Goal: Task Accomplishment & Management: Manage account settings

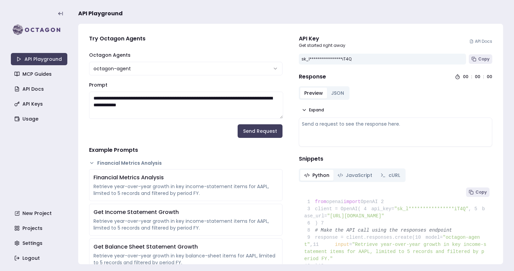
click at [167, 110] on textarea "**********" at bounding box center [186, 105] width 194 height 27
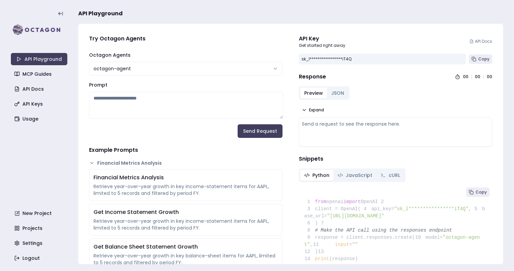
click at [175, 104] on textarea "Prompt" at bounding box center [186, 105] width 194 height 27
paste textarea "**********"
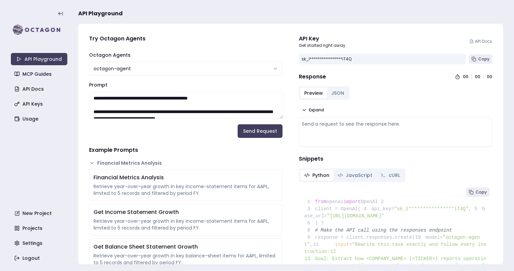
scroll to position [2, 0]
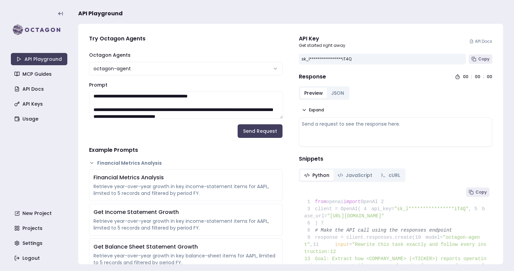
drag, startPoint x: 135, startPoint y: 111, endPoint x: 179, endPoint y: 110, distance: 44.2
click at [179, 110] on textarea "Prompt" at bounding box center [186, 105] width 194 height 27
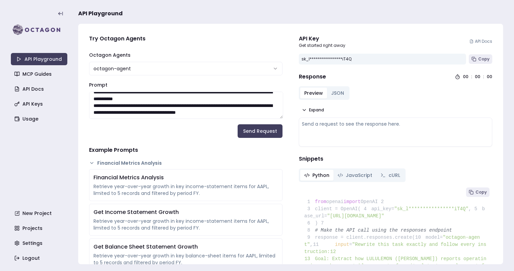
scroll to position [299, 0]
click at [269, 105] on textarea "Prompt" at bounding box center [186, 105] width 194 height 27
paste textarea "**********"
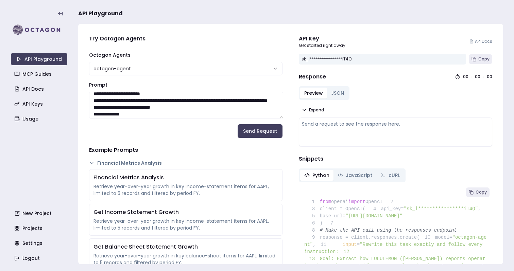
scroll to position [849, 0]
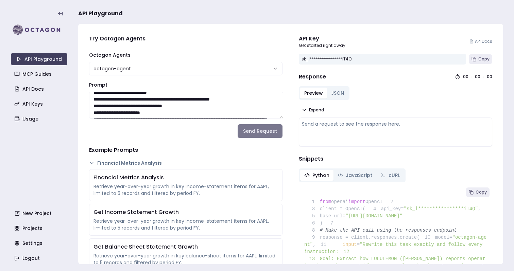
type textarea "**********"
click at [262, 130] on button "Send Request" at bounding box center [260, 131] width 45 height 14
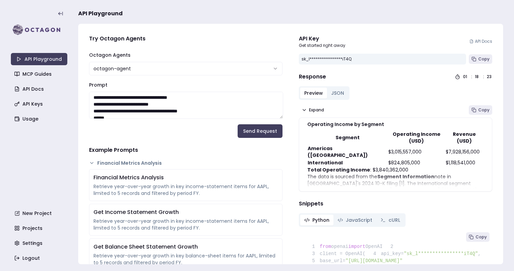
scroll to position [0, 0]
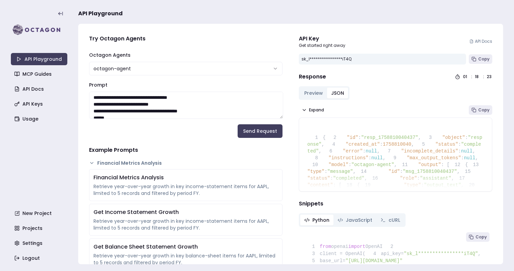
click at [335, 91] on button "JSON" at bounding box center [337, 93] width 21 height 11
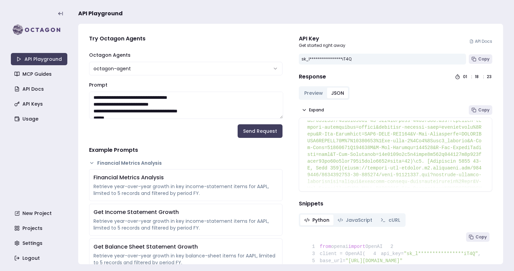
scroll to position [154, 0]
click at [313, 90] on button "Preview" at bounding box center [313, 93] width 27 height 11
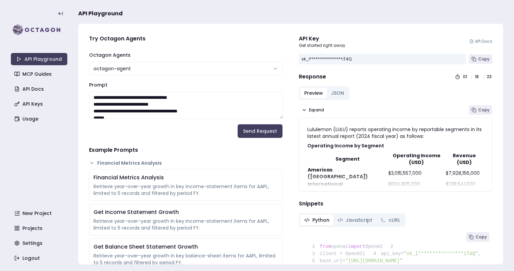
click at [388, 166] on td "$3,015,557,000" at bounding box center [416, 173] width 57 height 14
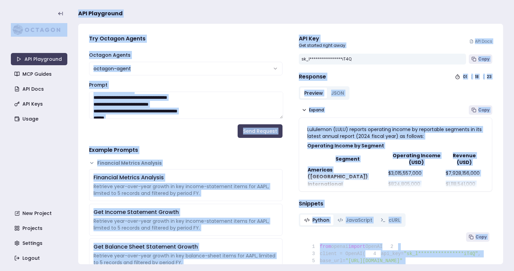
click at [388, 166] on td "$3,015,557,000" at bounding box center [416, 173] width 57 height 14
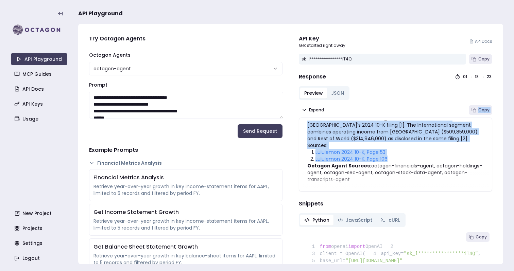
scroll to position [0, 0]
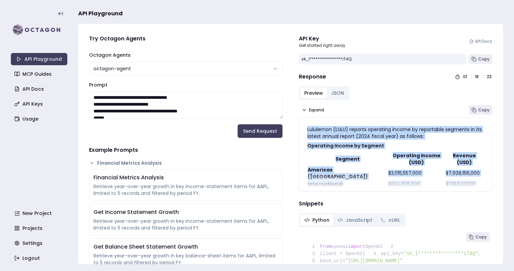
drag, startPoint x: 392, startPoint y: 145, endPoint x: 301, endPoint y: 127, distance: 93.6
click at [301, 127] on div "Lululemon (LULU) reports operating income by reportable segments in its latest …" at bounding box center [395, 154] width 193 height 73
copy div "Lululemon (LULU) reports operating income by reportable segments in its latest …"
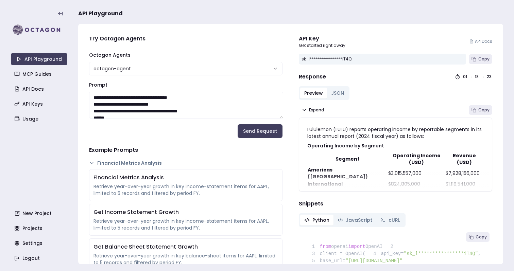
click at [182, 113] on textarea "Prompt" at bounding box center [186, 105] width 194 height 27
click at [388, 155] on th "Operating Income (USD)" at bounding box center [416, 159] width 57 height 14
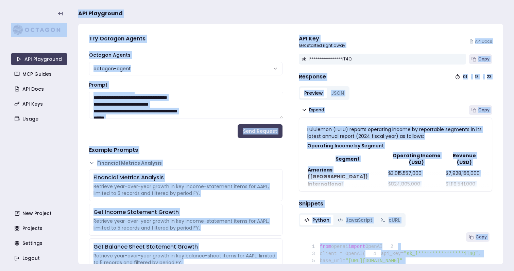
click at [388, 155] on th "Operating Income (USD)" at bounding box center [416, 159] width 57 height 14
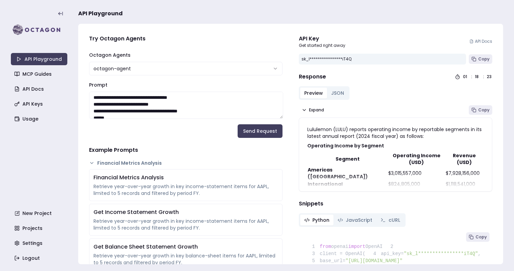
click at [325, 137] on p "Lululemon (LULU) reports operating income by reportable segments in its latest …" at bounding box center [395, 133] width 177 height 14
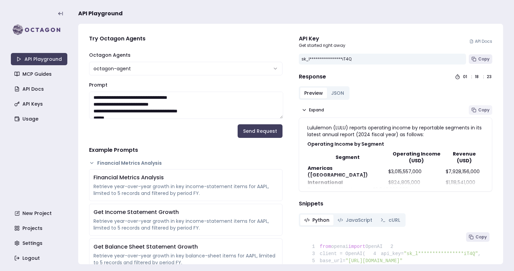
click at [484, 110] on span "Copy" at bounding box center [484, 109] width 11 height 5
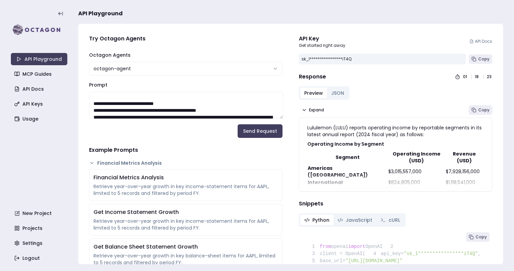
scroll to position [192, 0]
drag, startPoint x: 267, startPoint y: 102, endPoint x: 87, endPoint y: 113, distance: 179.6
click at [143, 99] on textarea "Prompt" at bounding box center [186, 105] width 194 height 27
click at [184, 106] on textarea "Prompt" at bounding box center [186, 105] width 194 height 27
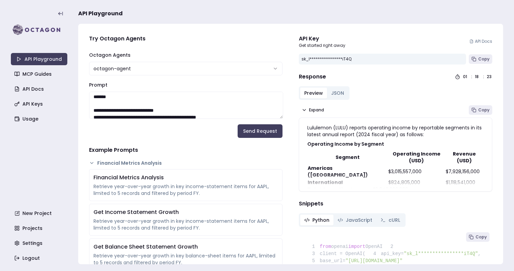
paste textarea "**********"
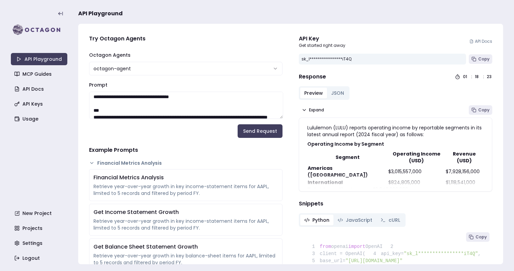
scroll to position [0, 0]
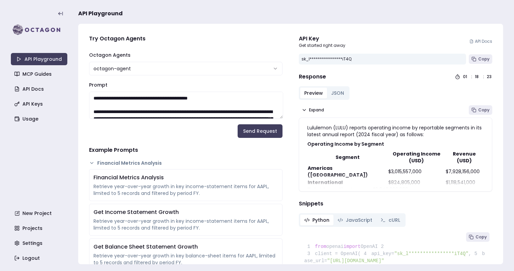
paste textarea "**********"
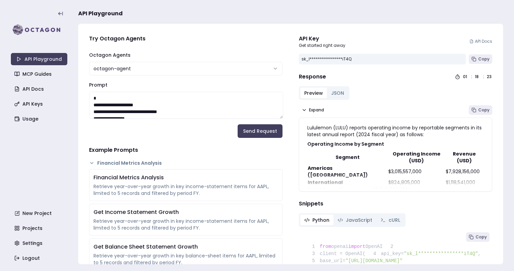
click at [177, 109] on textarea "Prompt" at bounding box center [186, 105] width 194 height 27
click at [129, 104] on textarea "Prompt" at bounding box center [186, 105] width 194 height 27
click at [141, 102] on textarea "Prompt" at bounding box center [186, 105] width 194 height 27
paste textarea
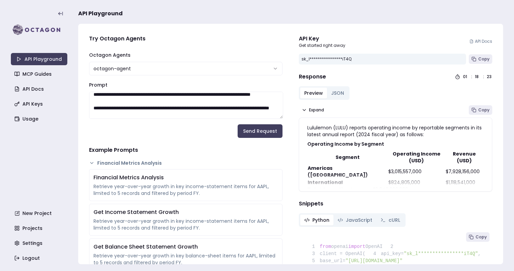
scroll to position [0, 0]
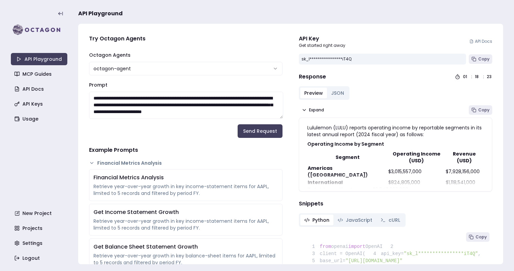
click at [130, 96] on textarea "Prompt" at bounding box center [186, 105] width 194 height 27
click at [256, 130] on button "Send Request" at bounding box center [260, 131] width 45 height 14
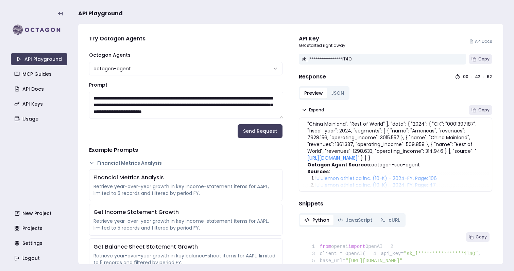
scroll to position [9, 0]
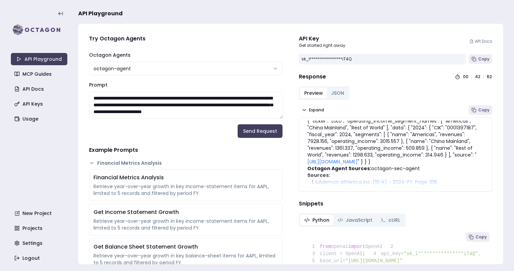
click at [351, 138] on p "{ "ticker": "LULU", "operating_income_segment_names": [ "Americas", "China Main…" at bounding box center [395, 142] width 177 height 48
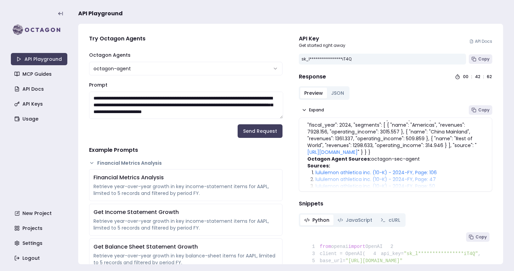
scroll to position [1, 0]
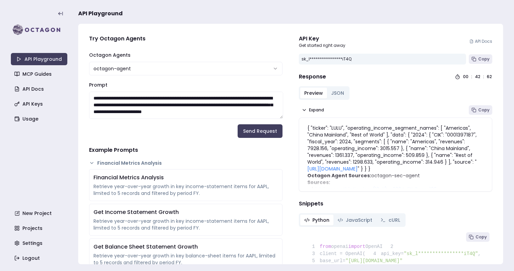
click at [206, 118] on textarea "Prompt" at bounding box center [186, 105] width 194 height 27
click at [206, 105] on textarea "Prompt" at bounding box center [186, 105] width 194 height 27
paste textarea "**********"
click at [194, 107] on textarea "Prompt" at bounding box center [186, 105] width 194 height 27
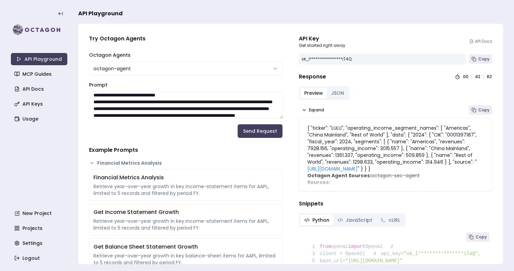
scroll to position [330, 0]
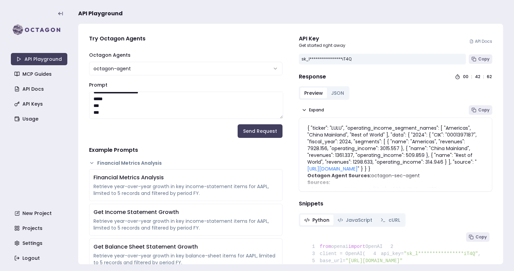
drag, startPoint x: 97, startPoint y: 108, endPoint x: 136, endPoint y: 141, distance: 50.9
paste textarea "**********"
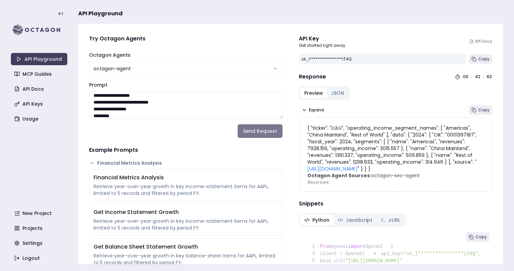
click at [251, 132] on button "Send Request" at bounding box center [260, 131] width 45 height 14
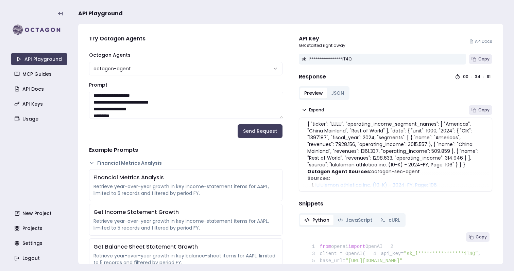
scroll to position [0, 0]
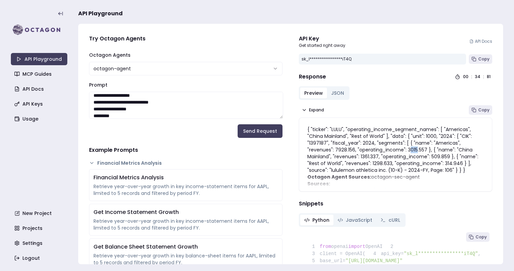
drag, startPoint x: 382, startPoint y: 148, endPoint x: 389, endPoint y: 148, distance: 7.2
click at [389, 148] on p "{ "ticker": "LULU", "operating_income_segment_names": [ "Americas", "China Main…" at bounding box center [395, 150] width 177 height 48
click at [377, 148] on p "{ "ticker": "LULU", "operating_income_segment_names": [ "Americas", "China Main…" at bounding box center [395, 150] width 177 height 48
click at [192, 115] on textarea "Prompt" at bounding box center [186, 105] width 194 height 27
click at [166, 112] on textarea "Prompt" at bounding box center [186, 105] width 194 height 27
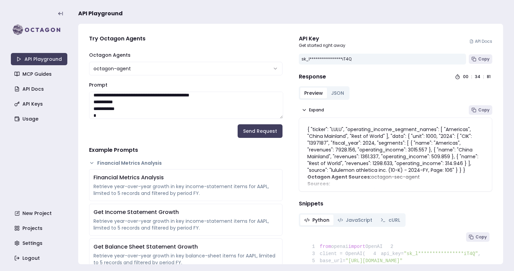
click at [166, 112] on textarea "Prompt" at bounding box center [186, 105] width 194 height 27
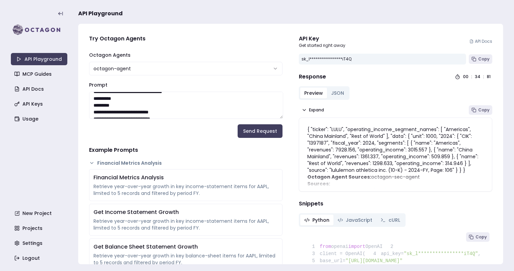
scroll to position [564, 0]
drag, startPoint x: 91, startPoint y: 109, endPoint x: 148, endPoint y: 138, distance: 63.7
paste textarea "**********"
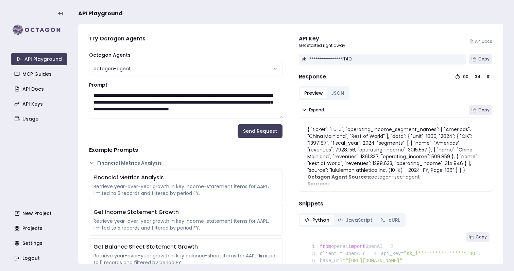
scroll to position [174, 0]
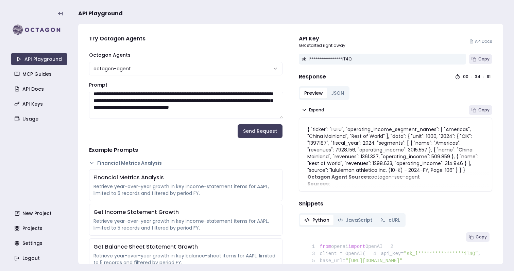
click at [99, 105] on textarea "Prompt" at bounding box center [186, 105] width 194 height 27
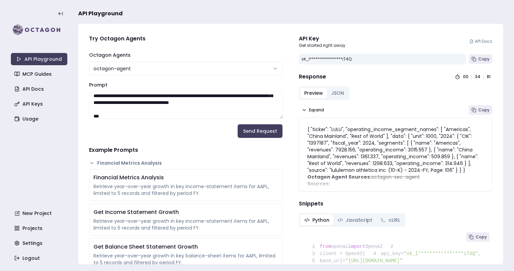
scroll to position [187, 0]
drag, startPoint x: 119, startPoint y: 109, endPoint x: 155, endPoint y: 110, distance: 36.4
click at [155, 110] on textarea "Prompt" at bounding box center [186, 105] width 194 height 27
drag, startPoint x: 161, startPoint y: 109, endPoint x: 196, endPoint y: 110, distance: 35.0
click at [196, 110] on textarea "Prompt" at bounding box center [186, 105] width 194 height 27
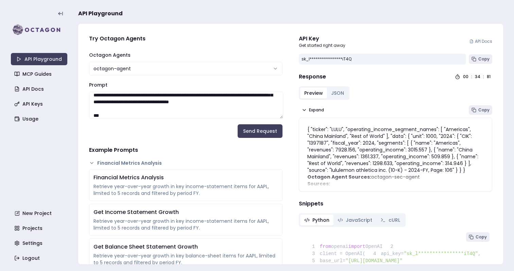
drag, startPoint x: 201, startPoint y: 108, endPoint x: 161, endPoint y: 109, distance: 39.5
click at [161, 109] on textarea "Prompt" at bounding box center [186, 105] width 194 height 27
click at [271, 101] on textarea "Prompt" at bounding box center [186, 105] width 194 height 27
paste textarea "**********"
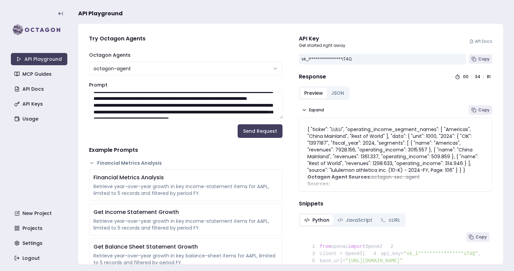
click at [273, 106] on textarea "Prompt" at bounding box center [186, 105] width 194 height 27
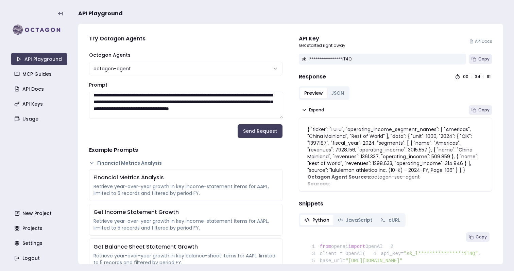
scroll to position [180, 0]
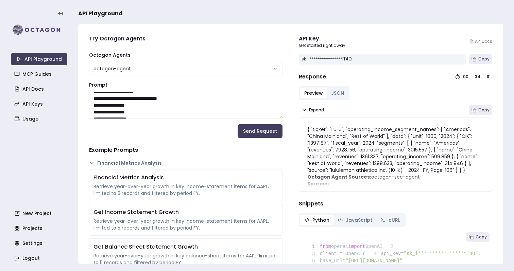
drag, startPoint x: 213, startPoint y: 116, endPoint x: 224, endPoint y: 111, distance: 12.9
click at [224, 111] on textarea "Prompt" at bounding box center [186, 105] width 194 height 27
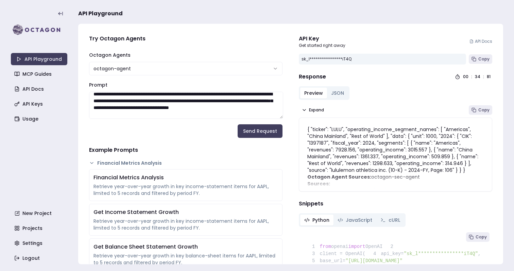
scroll to position [188, 0]
click at [224, 111] on textarea "Prompt" at bounding box center [186, 105] width 194 height 27
drag, startPoint x: 212, startPoint y: 107, endPoint x: 224, endPoint y: 106, distance: 12.2
click at [224, 106] on textarea "Prompt" at bounding box center [186, 105] width 194 height 27
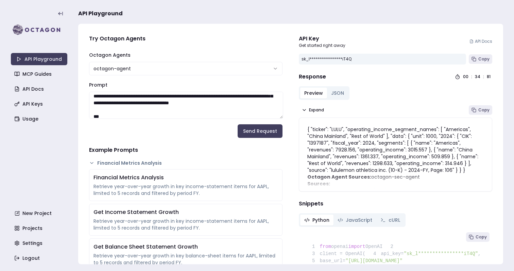
click at [212, 102] on textarea "Prompt" at bounding box center [186, 105] width 194 height 27
click at [233, 102] on textarea "Prompt" at bounding box center [186, 105] width 194 height 27
click at [234, 103] on textarea "Prompt" at bounding box center [186, 105] width 194 height 27
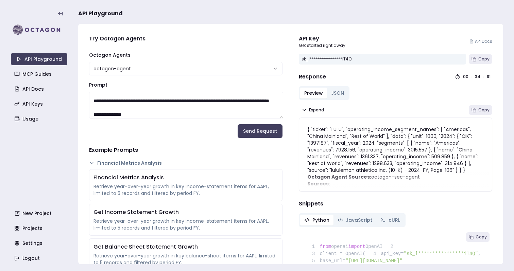
scroll to position [82, 0]
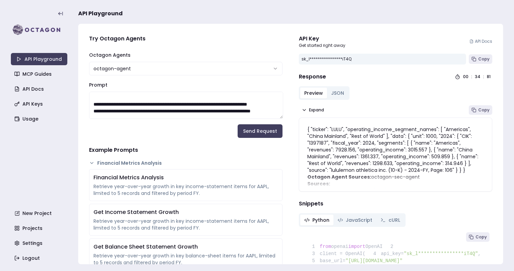
drag, startPoint x: 206, startPoint y: 108, endPoint x: 243, endPoint y: 111, distance: 36.8
click at [243, 111] on textarea "Prompt" at bounding box center [186, 105] width 194 height 27
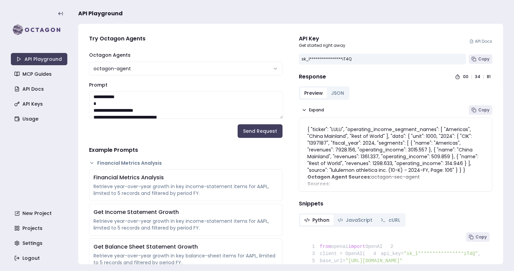
scroll to position [213, 0]
drag, startPoint x: 181, startPoint y: 114, endPoint x: 63, endPoint y: 104, distance: 118.5
click at [63, 104] on section "**********" at bounding box center [257, 135] width 514 height 271
drag, startPoint x: 254, startPoint y: 114, endPoint x: 206, endPoint y: 107, distance: 48.8
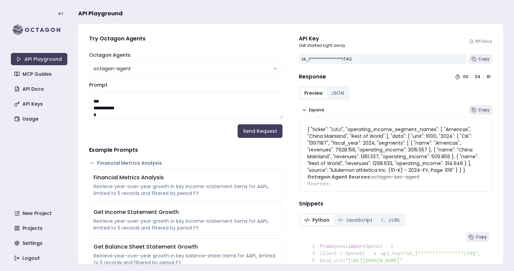
click at [206, 107] on textarea "Prompt" at bounding box center [186, 105] width 194 height 27
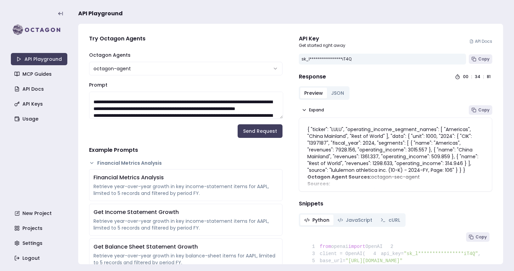
scroll to position [54, 0]
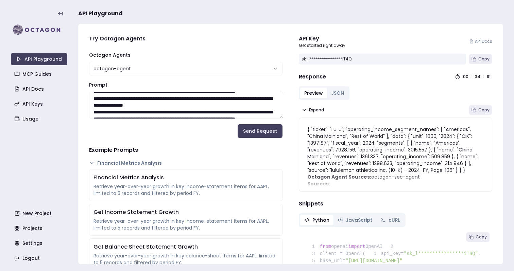
click at [197, 112] on textarea "Prompt" at bounding box center [186, 105] width 194 height 27
drag, startPoint x: 266, startPoint y: 98, endPoint x: 176, endPoint y: 113, distance: 91.5
click at [176, 113] on textarea "Prompt" at bounding box center [186, 105] width 194 height 27
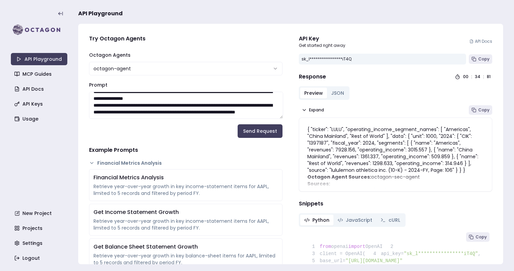
scroll to position [62, 0]
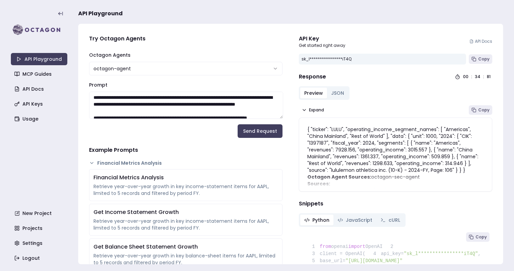
click at [211, 104] on textarea "Prompt" at bounding box center [186, 105] width 194 height 27
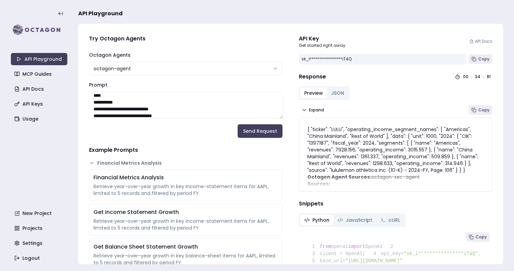
scroll to position [231, 0]
drag, startPoint x: 178, startPoint y: 98, endPoint x: 188, endPoint y: 105, distance: 12.5
click at [188, 105] on textarea "Prompt" at bounding box center [186, 105] width 194 height 27
drag, startPoint x: 171, startPoint y: 106, endPoint x: 175, endPoint y: 111, distance: 6.8
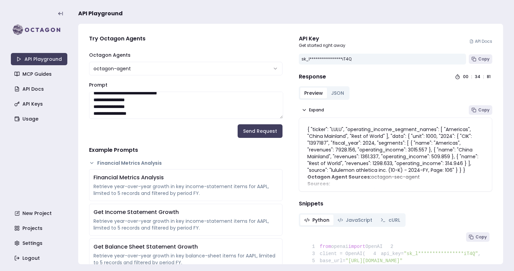
click at [175, 111] on textarea "Prompt" at bounding box center [186, 105] width 194 height 27
drag, startPoint x: 93, startPoint y: 111, endPoint x: 165, endPoint y: 145, distance: 79.6
paste textarea "**********"
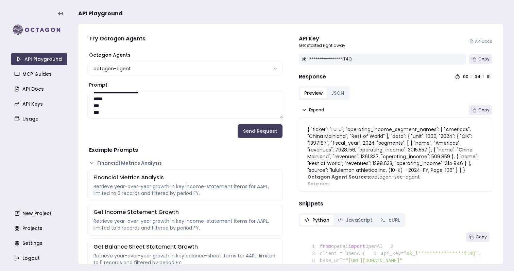
scroll to position [254, 0]
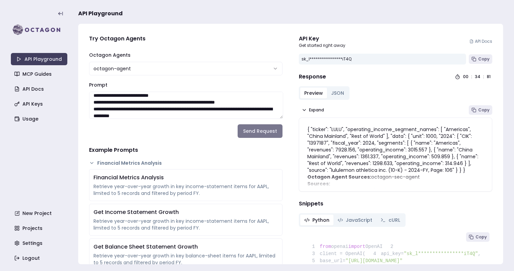
click at [263, 134] on button "Send Request" at bounding box center [260, 131] width 45 height 14
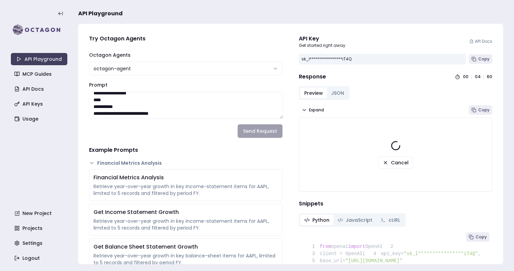
scroll to position [244, 0]
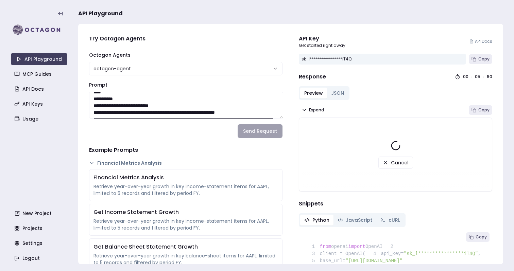
drag, startPoint x: 130, startPoint y: 100, endPoint x: 79, endPoint y: 100, distance: 50.7
click at [79, 100] on div "**********" at bounding box center [290, 144] width 425 height 241
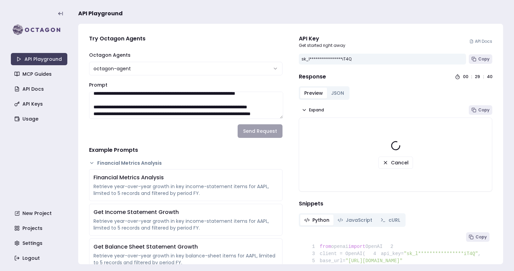
scroll to position [72, 0]
click at [222, 98] on textarea "Prompt" at bounding box center [186, 105] width 194 height 27
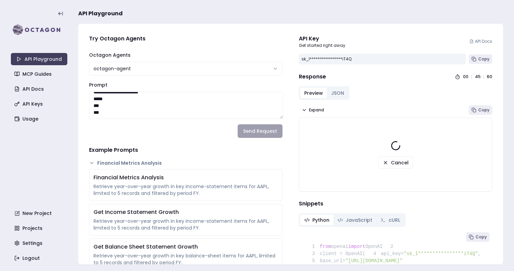
scroll to position [1, 0]
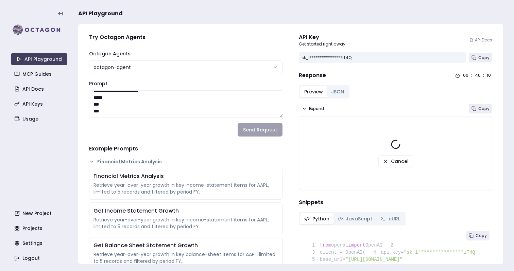
click at [125, 122] on form "**********" at bounding box center [186, 93] width 194 height 87
click at [124, 114] on textarea "Prompt" at bounding box center [186, 103] width 194 height 27
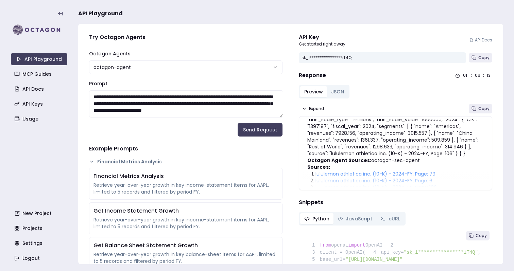
scroll to position [22, 0]
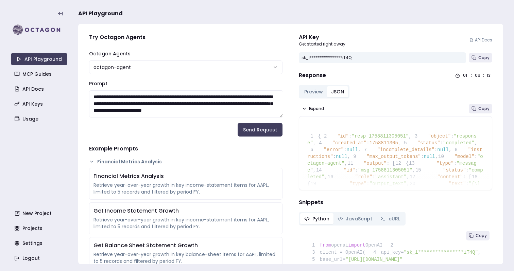
click at [334, 91] on button "JSON" at bounding box center [337, 91] width 21 height 11
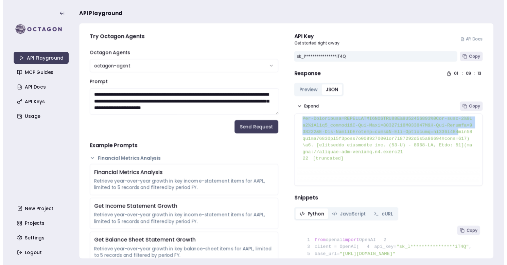
scroll to position [396, 0]
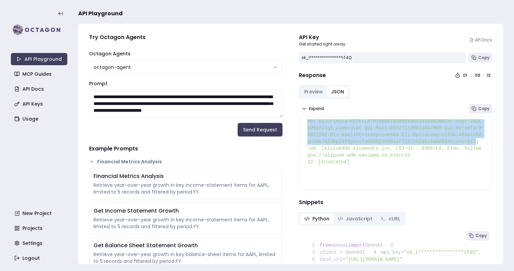
drag, startPoint x: 314, startPoint y: 154, endPoint x: 368, endPoint y: 140, distance: 55.2
click at [368, 140] on span at bounding box center [401, 12] width 189 height 291
copy span "https://octagon-sec-filings.s3.amazonaws.com/1397187/0001397187-25-000013/lulu-…"
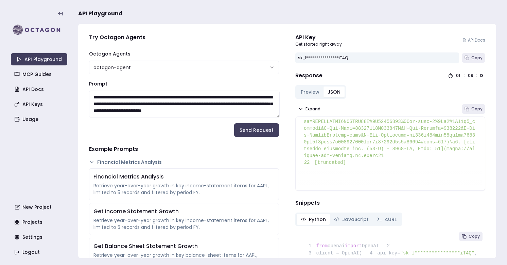
click at [333, 146] on span at bounding box center [399, 12] width 191 height 291
drag, startPoint x: 135, startPoint y: 98, endPoint x: 161, endPoint y: 96, distance: 26.3
click at [161, 96] on textarea "Prompt" at bounding box center [184, 103] width 191 height 27
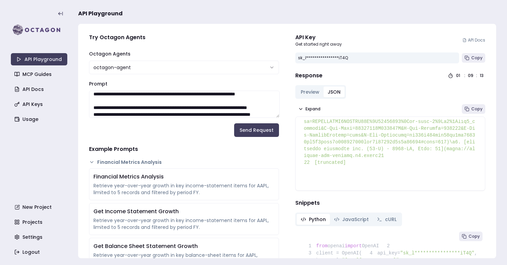
scroll to position [102, 0]
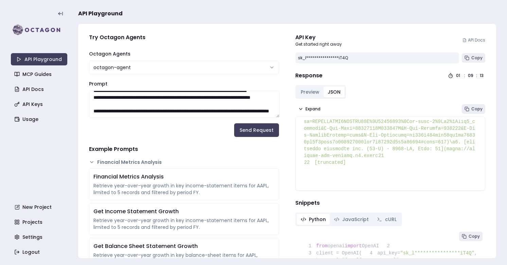
click at [96, 110] on textarea "Prompt" at bounding box center [184, 103] width 191 height 27
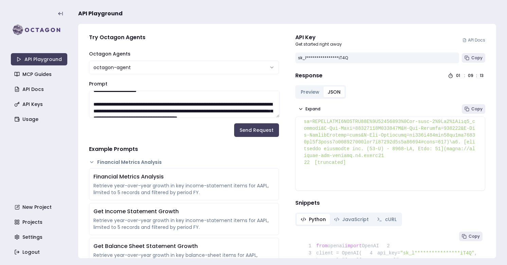
scroll to position [146, 0]
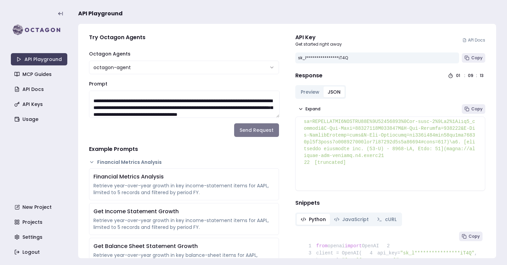
click at [261, 127] on button "Send Request" at bounding box center [256, 130] width 45 height 14
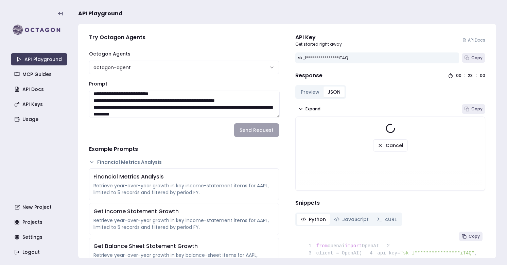
scroll to position [273, 0]
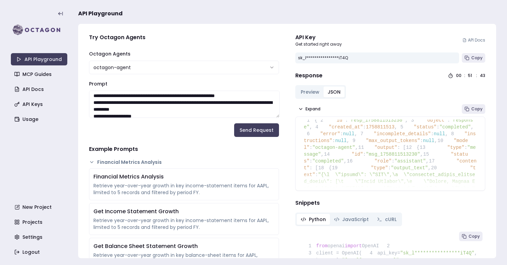
click at [305, 91] on button "Preview" at bounding box center [310, 91] width 27 height 11
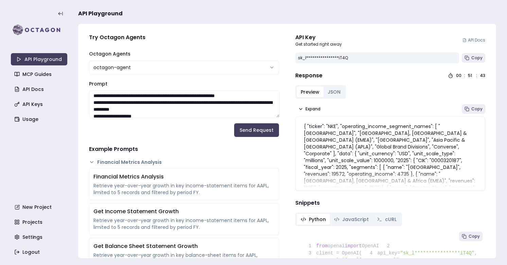
scroll to position [6, 0]
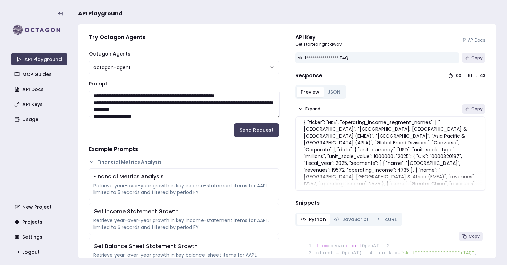
click at [220, 114] on textarea "Prompt" at bounding box center [184, 103] width 191 height 27
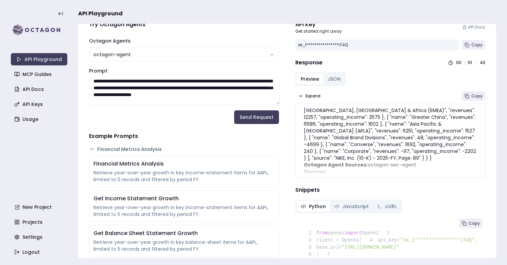
scroll to position [0, 0]
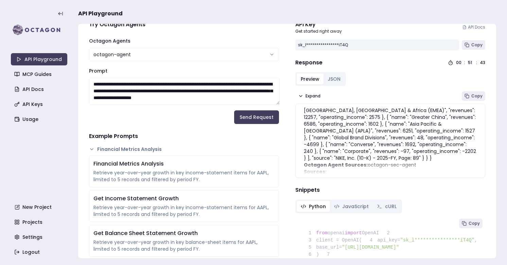
click at [166, 87] on textarea "Prompt" at bounding box center [184, 91] width 191 height 27
click at [368, 138] on p "{ "ticker": "NKE", "operating_income_segment_names": [ "North America", "Europe…" at bounding box center [390, 106] width 173 height 109
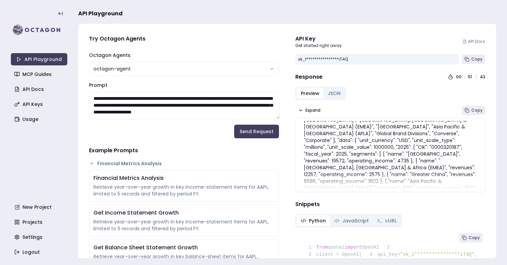
drag, startPoint x: 135, startPoint y: 98, endPoint x: 144, endPoint y: 96, distance: 9.0
click at [144, 96] on textarea "Prompt" at bounding box center [184, 105] width 191 height 27
click at [261, 132] on button "Send Request" at bounding box center [256, 131] width 45 height 14
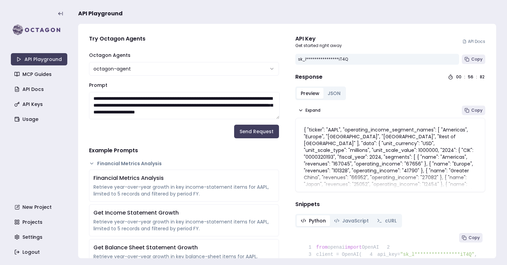
click at [133, 99] on textarea "Prompt" at bounding box center [184, 105] width 191 height 27
click at [134, 99] on textarea "Prompt" at bounding box center [184, 105] width 191 height 27
drag, startPoint x: 135, startPoint y: 98, endPoint x: 146, endPoint y: 98, distance: 11.2
click at [146, 98] on textarea "Prompt" at bounding box center [184, 105] width 191 height 27
click at [244, 131] on button "Send Request" at bounding box center [256, 131] width 45 height 14
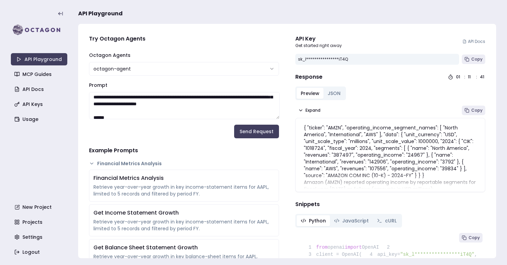
scroll to position [3, 0]
click at [174, 106] on textarea "Prompt" at bounding box center [184, 105] width 191 height 27
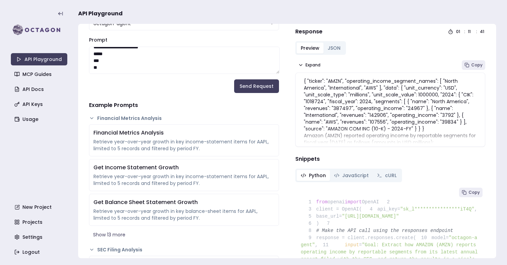
scroll to position [46, 0]
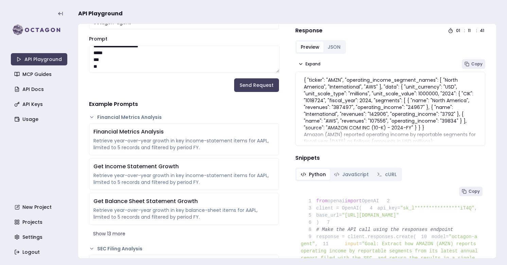
click at [178, 71] on textarea "Prompt" at bounding box center [184, 59] width 191 height 27
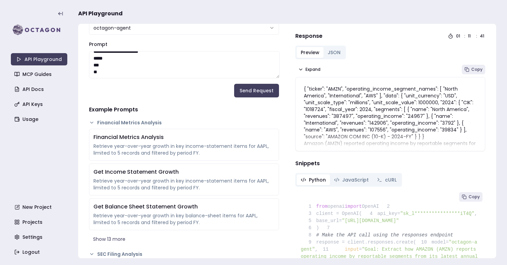
scroll to position [41, 0]
click at [181, 65] on textarea "Prompt" at bounding box center [184, 63] width 191 height 27
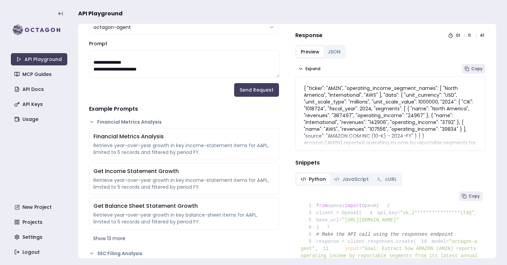
scroll to position [127, 0]
click at [138, 67] on textarea "Prompt" at bounding box center [184, 63] width 191 height 27
paste textarea "**********"
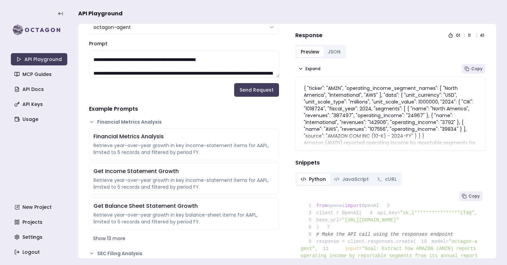
scroll to position [0, 0]
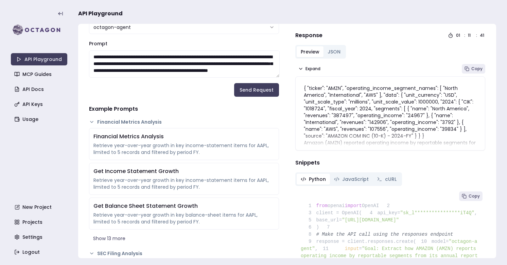
drag, startPoint x: 135, startPoint y: 57, endPoint x: 155, endPoint y: 57, distance: 19.7
click at [155, 57] on textarea "Prompt" at bounding box center [184, 63] width 191 height 27
click at [256, 92] on button "Send Request" at bounding box center [256, 90] width 45 height 14
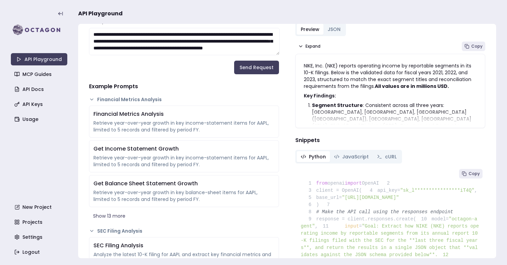
scroll to position [72, 0]
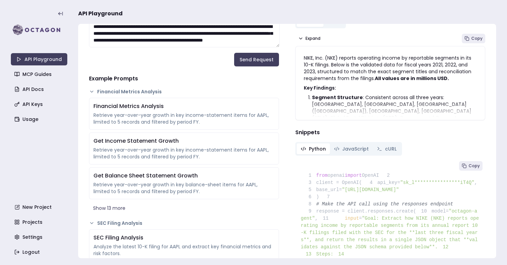
click at [352, 96] on strong "Segment Structure" at bounding box center [337, 97] width 51 height 7
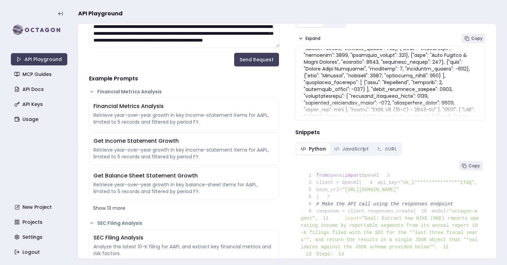
scroll to position [186, 0]
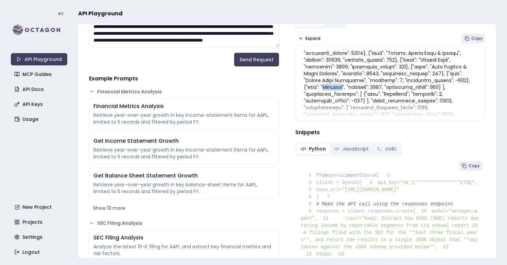
drag, startPoint x: 304, startPoint y: 80, endPoint x: 328, endPoint y: 81, distance: 23.5
click at [328, 81] on p at bounding box center [390, 152] width 173 height 286
copy p "Converse"
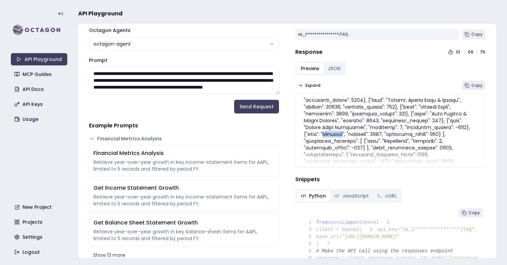
scroll to position [26, 0]
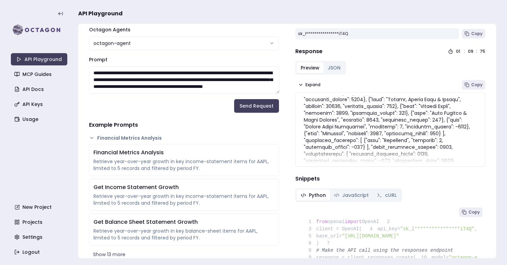
click at [181, 71] on textarea "Prompt" at bounding box center [184, 79] width 191 height 27
paste textarea "**********"
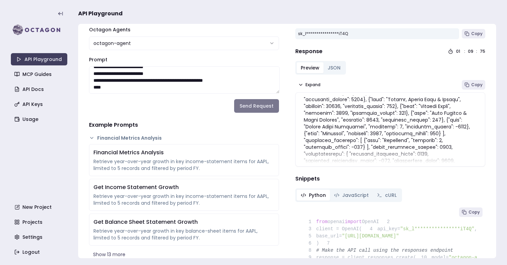
click at [251, 108] on button "Send Request" at bounding box center [256, 106] width 45 height 14
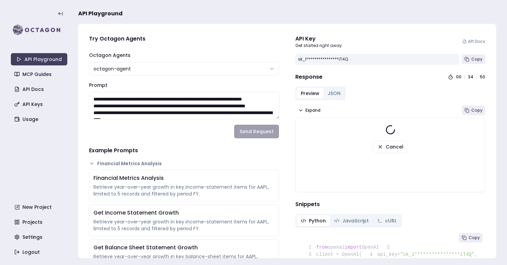
scroll to position [183, 0]
drag, startPoint x: 197, startPoint y: 99, endPoint x: 256, endPoint y: 101, distance: 59.6
click at [256, 101] on textarea "Prompt" at bounding box center [184, 105] width 191 height 27
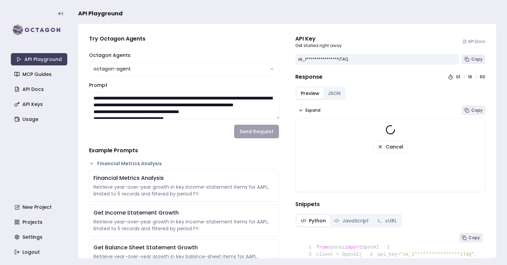
drag, startPoint x: 207, startPoint y: 112, endPoint x: 81, endPoint y: 112, distance: 126.5
click at [80, 112] on div "**********" at bounding box center [287, 141] width 418 height 234
click at [96, 104] on textarea "Prompt" at bounding box center [184, 105] width 191 height 27
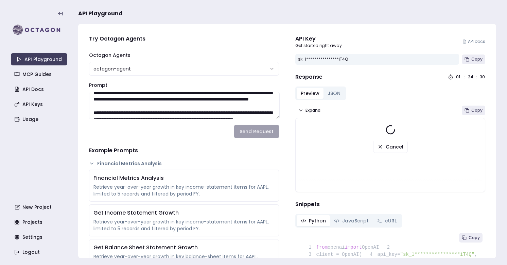
scroll to position [316, 0]
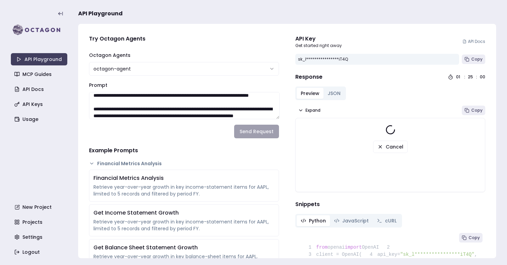
paste textarea "**********"
click at [92, 116] on textarea "Prompt" at bounding box center [184, 105] width 191 height 27
click at [136, 102] on textarea "Prompt" at bounding box center [184, 105] width 191 height 27
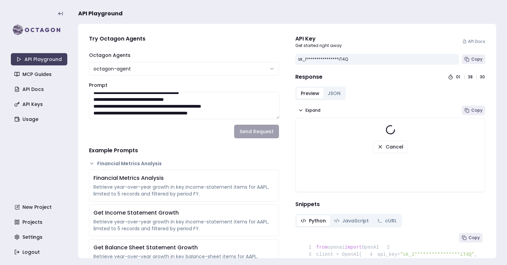
scroll to position [345, 0]
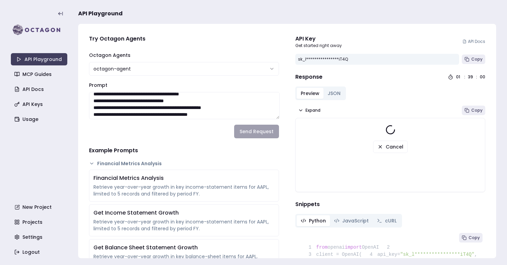
click at [127, 103] on textarea "Prompt" at bounding box center [184, 105] width 191 height 27
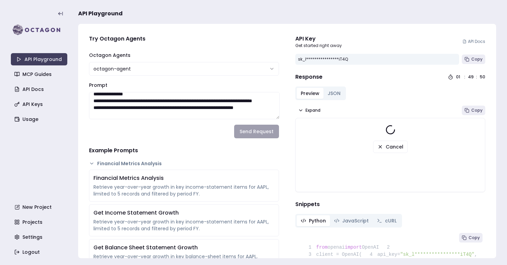
scroll to position [398, 0]
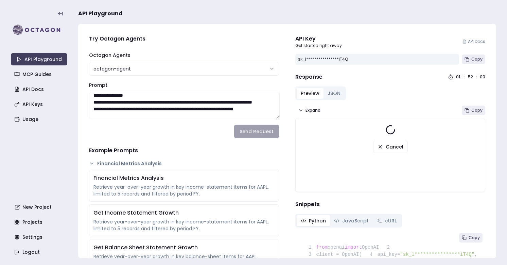
click at [143, 107] on textarea "Prompt" at bounding box center [184, 105] width 191 height 27
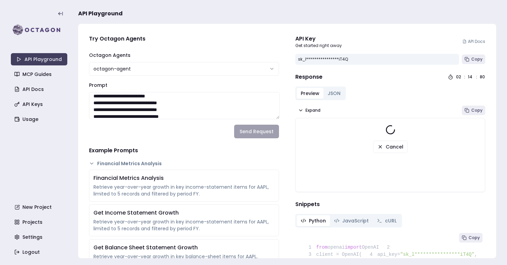
click at [218, 105] on textarea "Prompt" at bounding box center [184, 105] width 191 height 27
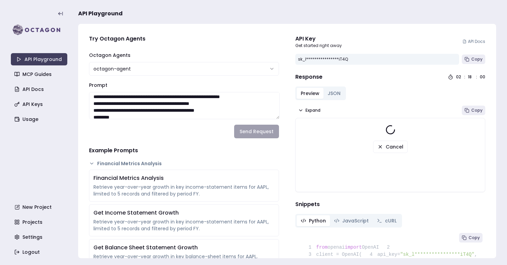
scroll to position [996, 0]
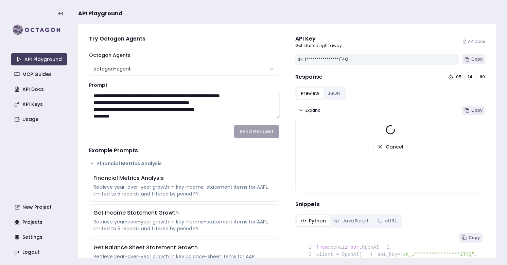
click at [168, 101] on textarea "Prompt" at bounding box center [184, 105] width 191 height 27
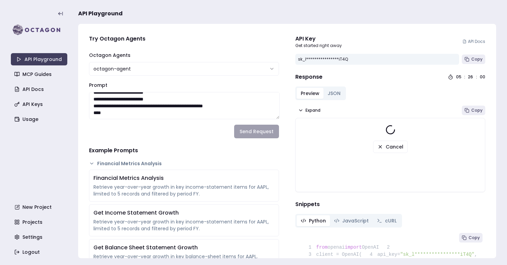
scroll to position [1750, 0]
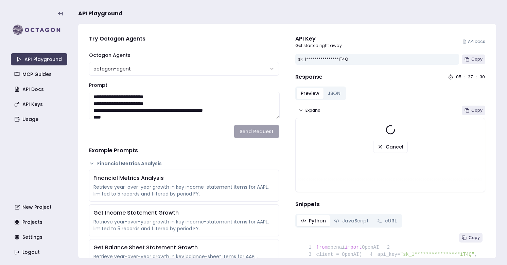
click at [394, 134] on div "Cancel" at bounding box center [391, 138] width 184 height 68
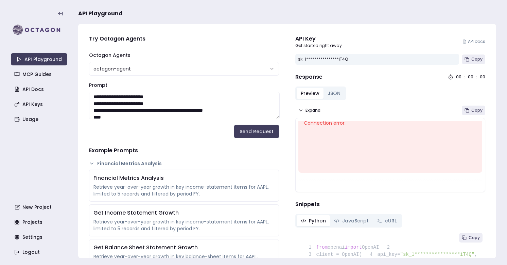
click at [141, 106] on textarea "Prompt" at bounding box center [184, 105] width 191 height 27
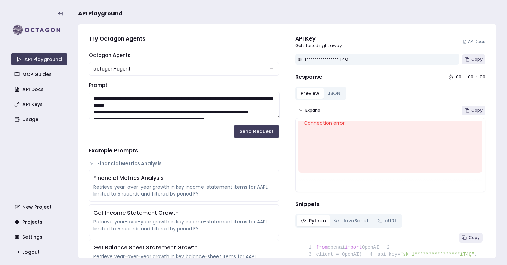
scroll to position [0, 0]
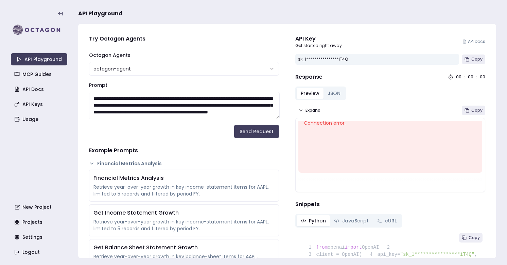
drag, startPoint x: 135, startPoint y: 99, endPoint x: 153, endPoint y: 98, distance: 18.7
click at [153, 98] on textarea "Prompt" at bounding box center [184, 105] width 191 height 27
type textarea "**********"
click at [249, 133] on button "Send Request" at bounding box center [256, 131] width 45 height 14
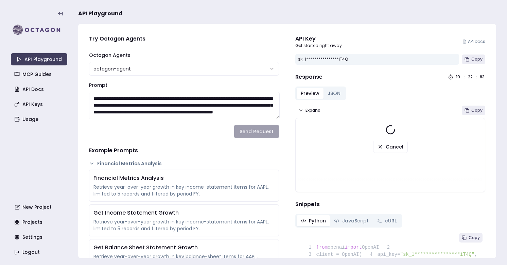
click at [204, 119] on form "**********" at bounding box center [184, 94] width 190 height 87
click at [205, 109] on textarea "Prompt" at bounding box center [184, 105] width 191 height 27
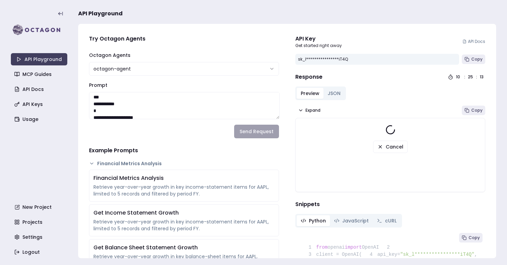
scroll to position [457, 0]
click at [205, 109] on textarea "Prompt" at bounding box center [184, 105] width 191 height 27
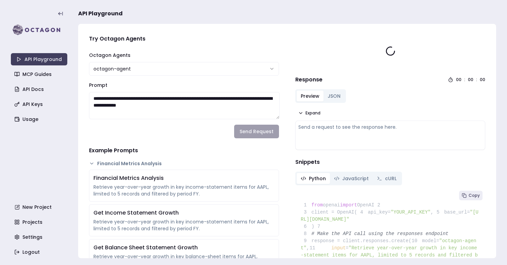
click at [173, 106] on textarea "**********" at bounding box center [184, 105] width 191 height 27
paste textarea "**********"
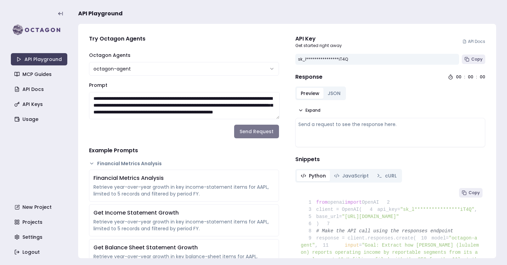
click at [242, 129] on button "Send Request" at bounding box center [256, 131] width 45 height 14
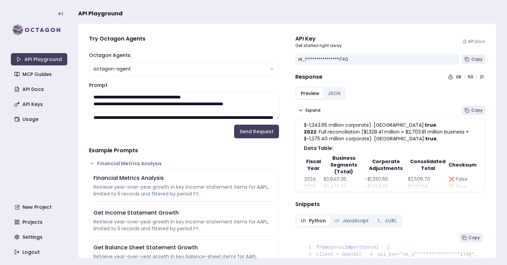
scroll to position [93, 0]
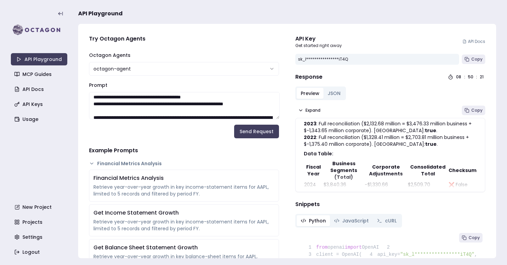
click at [161, 104] on textarea "Prompt" at bounding box center [184, 105] width 191 height 27
paste textarea "**********"
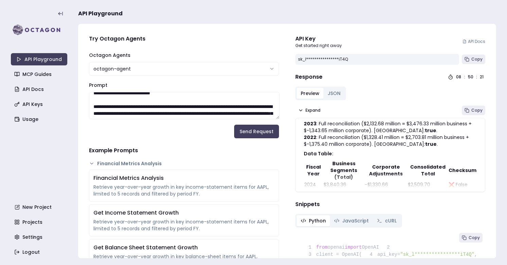
scroll to position [35, 0]
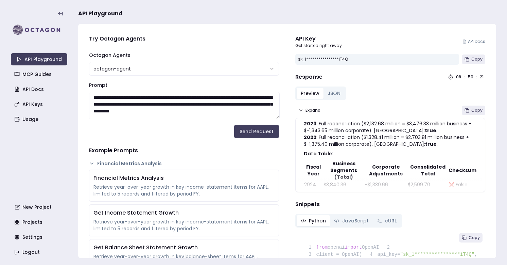
drag, startPoint x: 135, startPoint y: 97, endPoint x: 154, endPoint y: 97, distance: 18.7
click at [154, 97] on textarea "Prompt" at bounding box center [184, 105] width 191 height 27
click at [261, 125] on button "Send Request" at bounding box center [256, 131] width 45 height 14
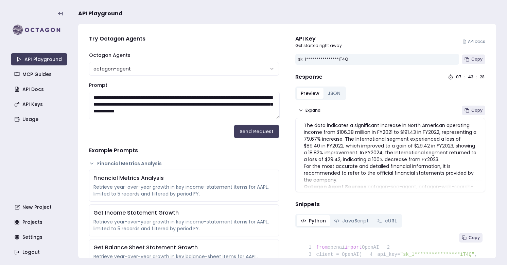
scroll to position [53, 0]
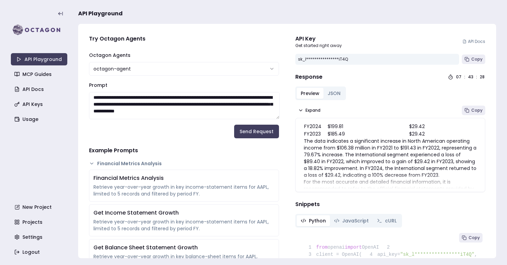
click at [226, 111] on textarea "Prompt" at bounding box center [184, 105] width 191 height 27
paste textarea
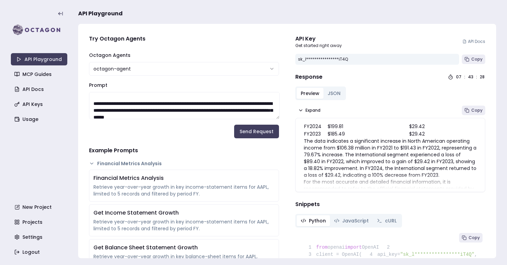
scroll to position [35, 0]
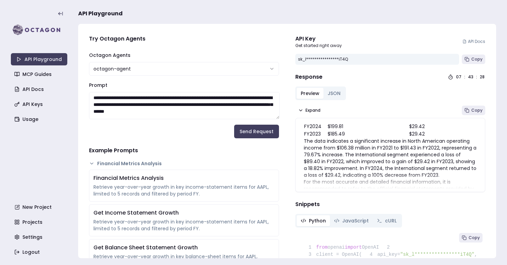
drag, startPoint x: 135, startPoint y: 99, endPoint x: 145, endPoint y: 98, distance: 10.0
click at [144, 98] on textarea "Prompt" at bounding box center [184, 105] width 191 height 27
click at [265, 132] on button "Send Request" at bounding box center [256, 131] width 45 height 14
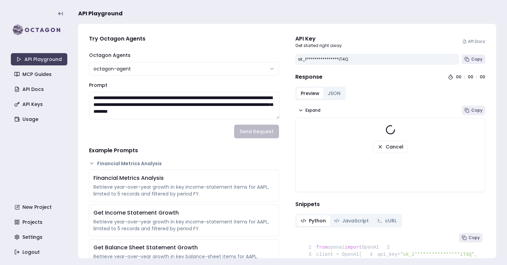
scroll to position [16, 0]
click at [187, 104] on textarea "Prompt" at bounding box center [184, 105] width 191 height 27
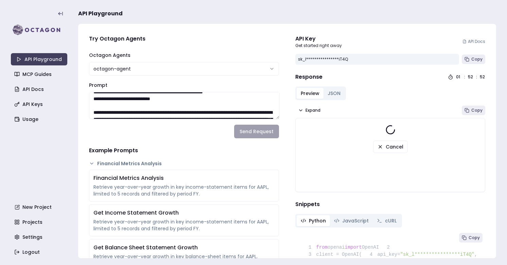
scroll to position [24, 0]
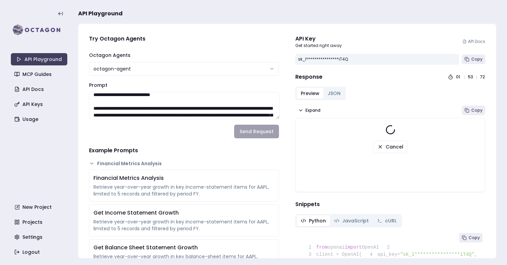
click at [142, 108] on textarea "Prompt" at bounding box center [184, 105] width 191 height 27
click at [180, 108] on textarea "Prompt" at bounding box center [184, 105] width 191 height 27
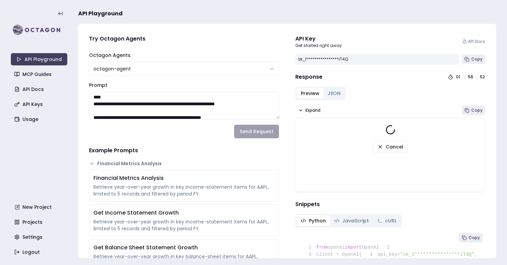
scroll to position [186, 0]
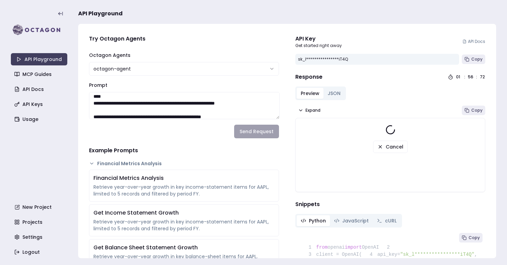
click at [180, 108] on textarea "Prompt" at bounding box center [184, 105] width 191 height 27
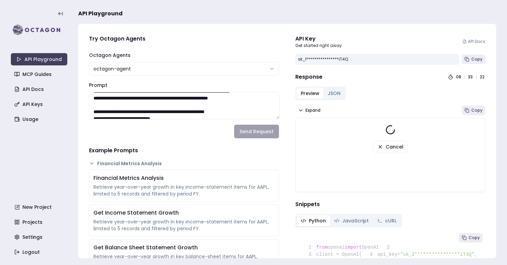
scroll to position [0, 0]
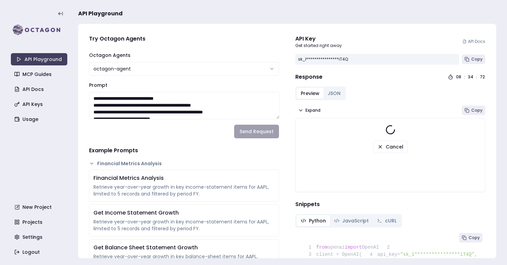
click at [378, 166] on div "Cancel" at bounding box center [391, 138] width 184 height 68
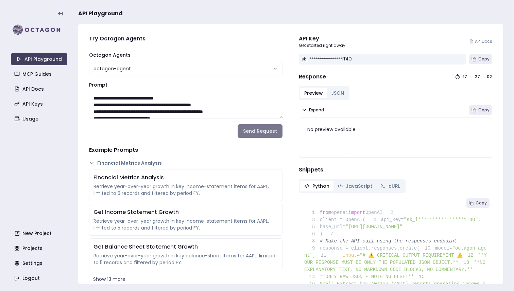
click at [267, 131] on button "Send Request" at bounding box center [260, 131] width 45 height 14
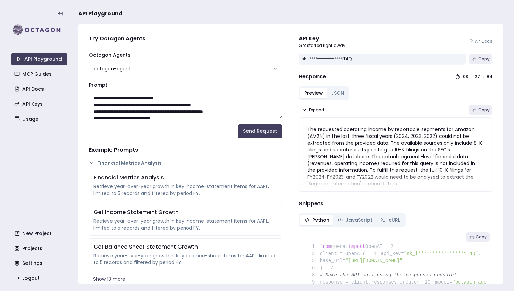
click at [176, 106] on textarea "Prompt" at bounding box center [186, 105] width 194 height 27
click at [153, 105] on textarea "Prompt" at bounding box center [186, 105] width 194 height 27
paste textarea "**********"
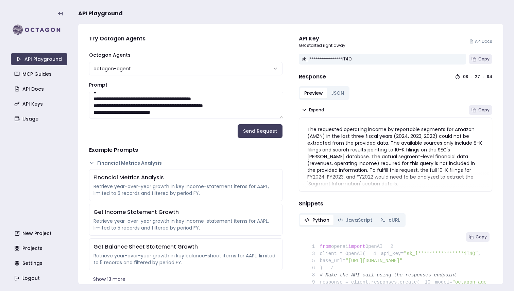
scroll to position [401, 0]
click at [267, 135] on button "Send Request" at bounding box center [260, 131] width 45 height 14
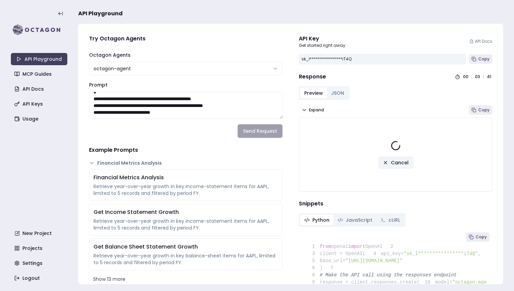
click at [394, 164] on span "Cancel" at bounding box center [400, 163] width 18 height 7
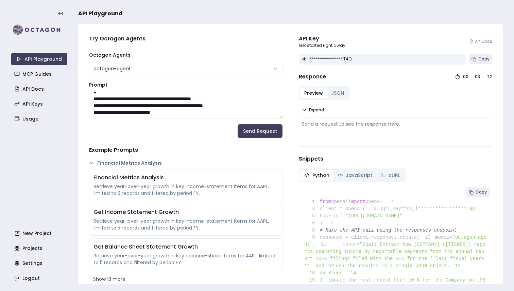
click at [197, 102] on textarea "Prompt" at bounding box center [186, 105] width 194 height 27
paste textarea
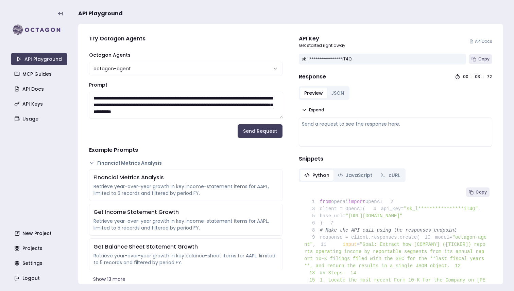
click at [138, 105] on textarea "Prompt" at bounding box center [186, 105] width 194 height 27
drag, startPoint x: 134, startPoint y: 99, endPoint x: 163, endPoint y: 99, distance: 28.6
click at [163, 99] on textarea "Prompt" at bounding box center [186, 105] width 194 height 27
type textarea "**********"
click at [265, 125] on button "Send Request" at bounding box center [260, 131] width 45 height 14
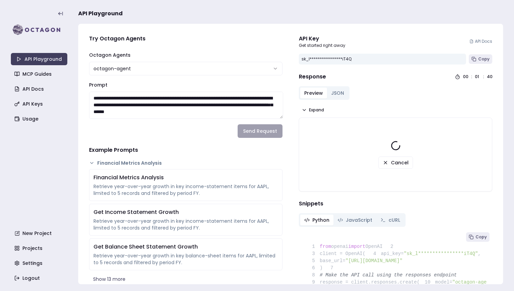
click at [165, 111] on textarea "Prompt" at bounding box center [186, 105] width 194 height 27
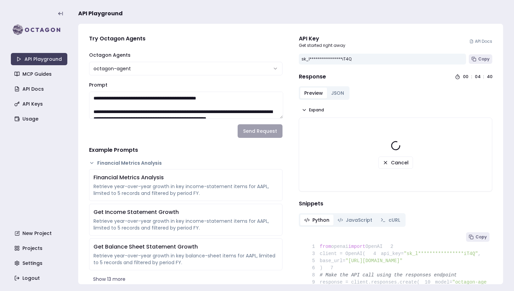
scroll to position [40, 0]
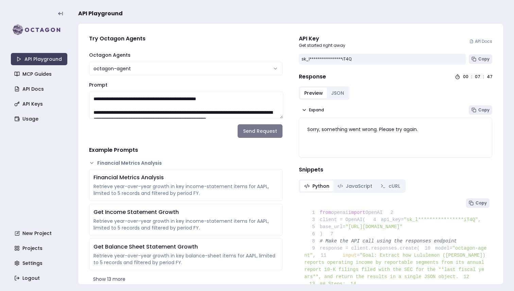
click at [268, 133] on button "Send Request" at bounding box center [260, 131] width 45 height 14
click at [35, 119] on link "Usage" at bounding box center [40, 119] width 56 height 12
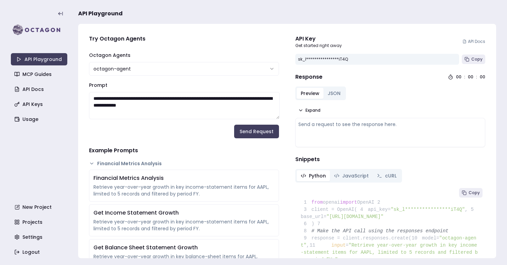
click at [134, 111] on textarea "**********" at bounding box center [184, 105] width 191 height 27
click at [165, 107] on textarea "**********" at bounding box center [184, 105] width 191 height 27
click at [212, 107] on textarea "**********" at bounding box center [184, 105] width 191 height 27
click at [150, 98] on textarea "**********" at bounding box center [184, 105] width 191 height 27
paste textarea "**********"
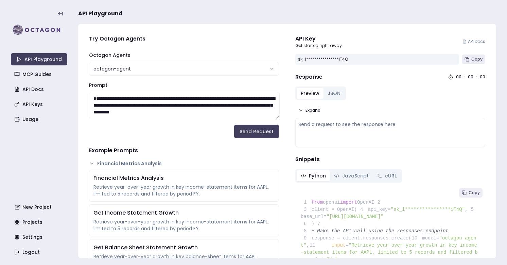
scroll to position [1064, 0]
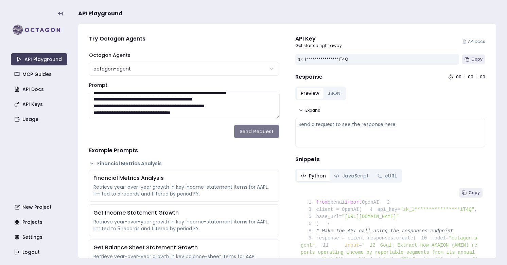
type textarea "**********"
click at [248, 132] on button "Send Request" at bounding box center [256, 131] width 45 height 14
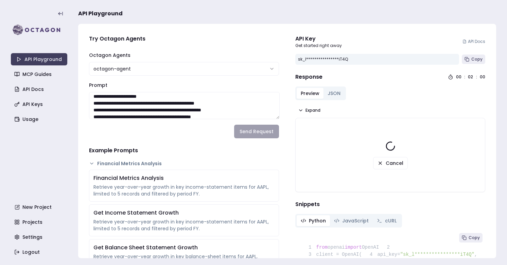
scroll to position [0, 0]
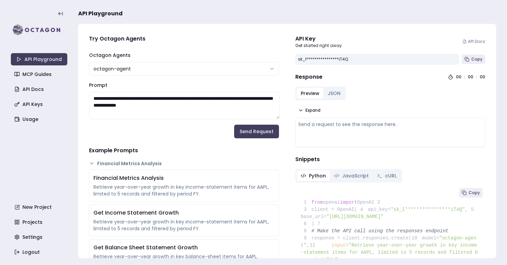
click at [157, 105] on textarea "**********" at bounding box center [184, 105] width 191 height 27
paste textarea "**********"
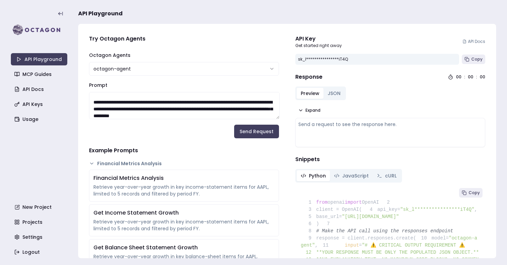
scroll to position [32, 0]
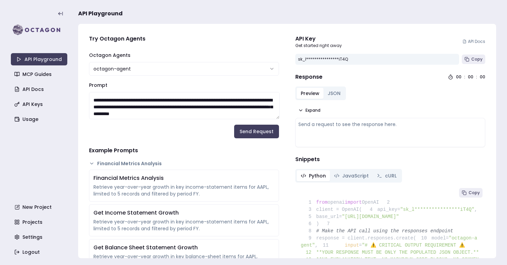
drag, startPoint x: 134, startPoint y: 98, endPoint x: 154, endPoint y: 98, distance: 20.1
click at [154, 98] on textarea "Prompt" at bounding box center [184, 105] width 191 height 27
type textarea "**********"
click at [259, 135] on button "Send Request" at bounding box center [256, 131] width 45 height 14
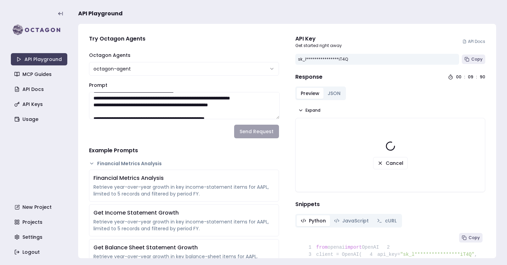
scroll to position [116, 0]
click at [185, 105] on textarea "Prompt" at bounding box center [184, 105] width 191 height 27
drag, startPoint x: 184, startPoint y: 104, endPoint x: 190, endPoint y: 110, distance: 8.7
click at [190, 110] on textarea "Prompt" at bounding box center [184, 105] width 191 height 27
click at [239, 98] on textarea "Prompt" at bounding box center [184, 105] width 191 height 27
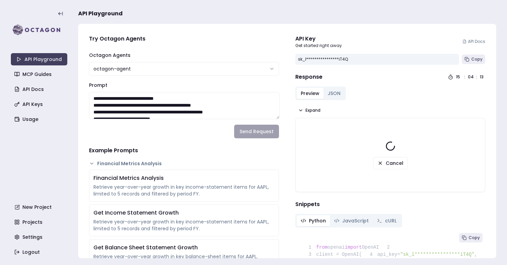
scroll to position [21, 0]
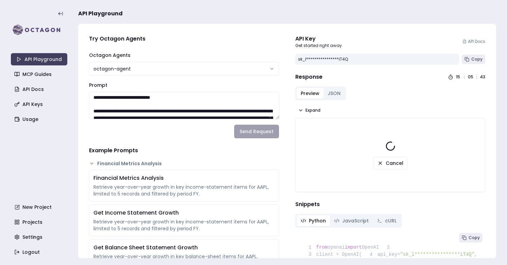
click at [212, 109] on textarea "Prompt" at bounding box center [184, 105] width 191 height 27
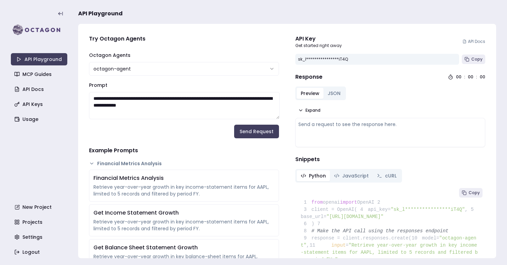
click at [172, 110] on textarea "**********" at bounding box center [184, 105] width 191 height 27
paste textarea "**********"
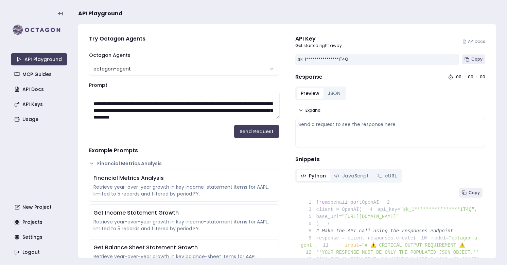
scroll to position [32, 0]
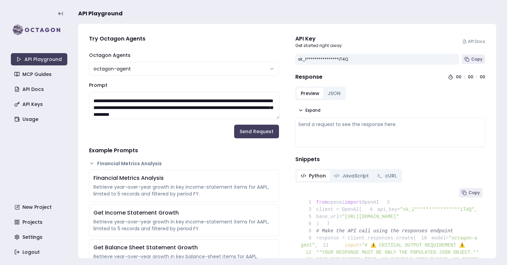
drag, startPoint x: 159, startPoint y: 98, endPoint x: 170, endPoint y: 99, distance: 10.9
click at [170, 99] on textarea "Prompt" at bounding box center [184, 105] width 191 height 27
click at [147, 100] on textarea "Prompt" at bounding box center [184, 105] width 191 height 27
type textarea "**********"
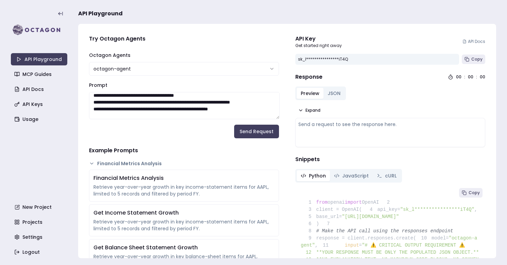
scroll to position [114, 0]
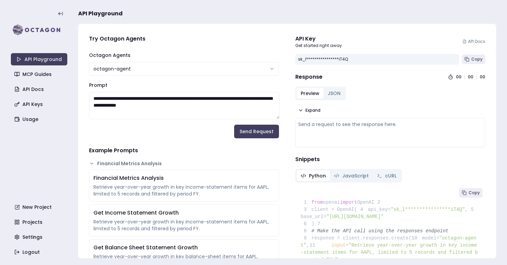
click at [163, 106] on textarea "**********" at bounding box center [184, 105] width 191 height 27
paste textarea "**********"
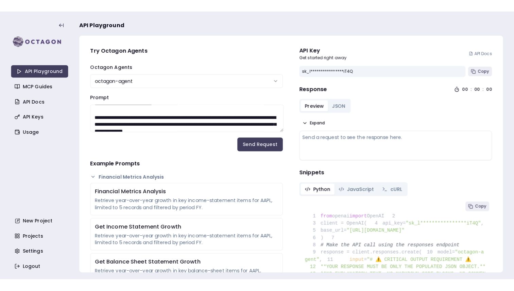
scroll to position [32, 0]
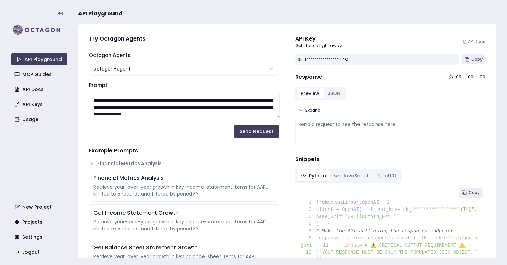
drag, startPoint x: 135, startPoint y: 100, endPoint x: 162, endPoint y: 99, distance: 26.9
click at [162, 99] on textarea "Prompt" at bounding box center [184, 105] width 191 height 27
type textarea "**********"
click at [262, 129] on button "Send Request" at bounding box center [256, 131] width 45 height 14
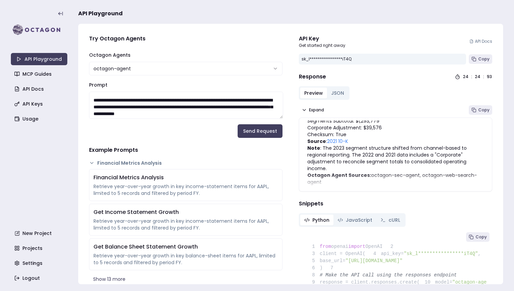
scroll to position [250, 0]
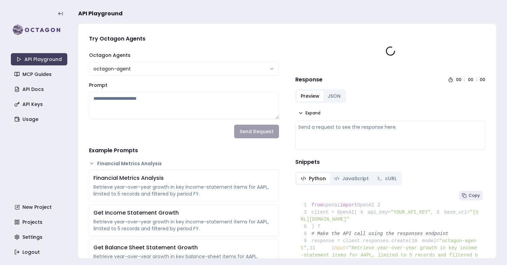
type textarea "**********"
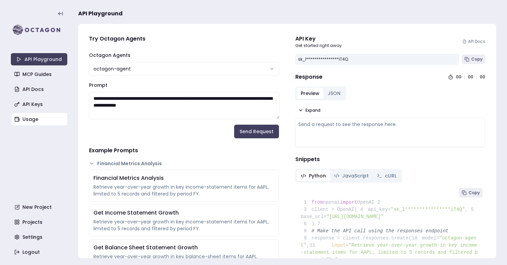
click at [39, 122] on link "Usage" at bounding box center [40, 119] width 56 height 12
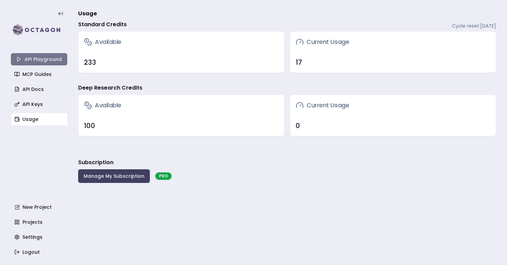
click at [51, 57] on link "API Playground" at bounding box center [39, 59] width 56 height 12
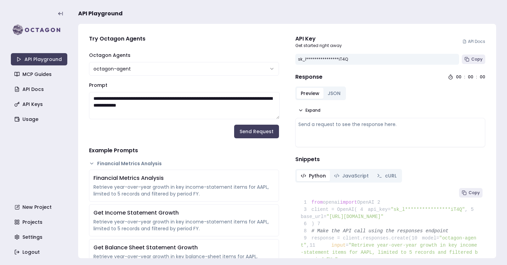
click at [141, 104] on textarea "**********" at bounding box center [184, 105] width 191 height 27
paste textarea "**********"
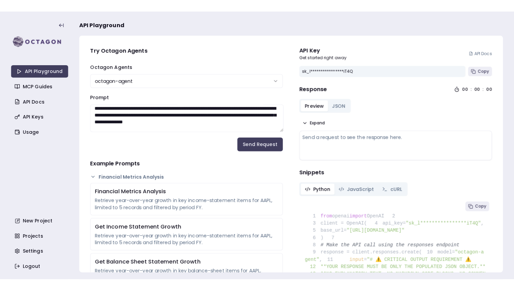
scroll to position [30, 0]
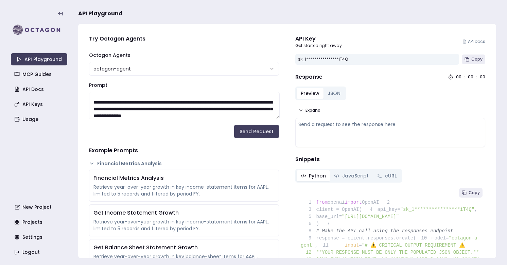
drag, startPoint x: 135, startPoint y: 101, endPoint x: 162, endPoint y: 101, distance: 27.2
click at [162, 101] on textarea "Prompt" at bounding box center [184, 105] width 191 height 27
drag, startPoint x: 153, startPoint y: 100, endPoint x: 157, endPoint y: 100, distance: 4.4
click at [158, 100] on textarea "Prompt" at bounding box center [184, 105] width 191 height 27
drag, startPoint x: 135, startPoint y: 103, endPoint x: 143, endPoint y: 102, distance: 7.6
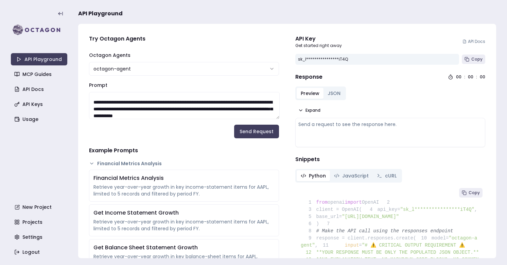
click at [143, 102] on textarea "Prompt" at bounding box center [184, 105] width 191 height 27
click at [258, 134] on button "Send Request" at bounding box center [256, 131] width 45 height 14
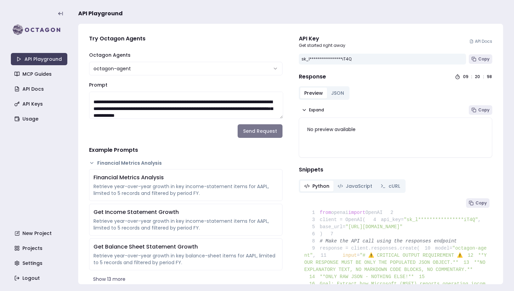
click at [268, 131] on button "Send Request" at bounding box center [260, 131] width 45 height 14
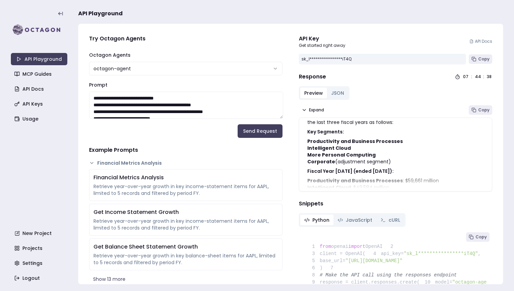
scroll to position [0, 0]
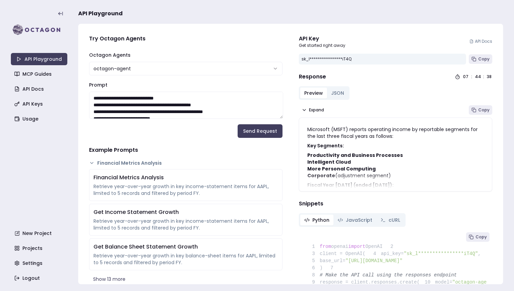
click at [201, 101] on textarea "Prompt" at bounding box center [186, 105] width 194 height 27
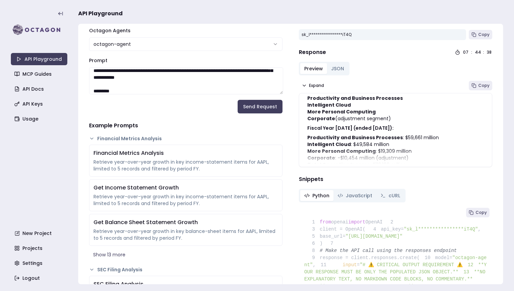
scroll to position [45, 0]
click at [183, 86] on textarea "Prompt" at bounding box center [186, 80] width 194 height 27
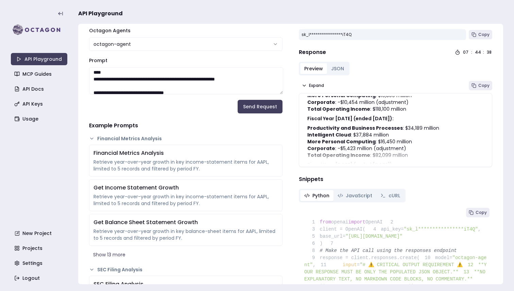
scroll to position [190, 0]
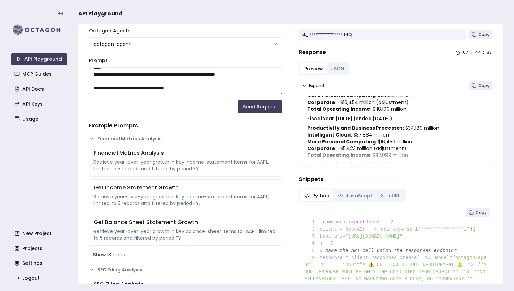
click at [179, 82] on textarea "Prompt" at bounding box center [186, 80] width 194 height 27
paste textarea "**********"
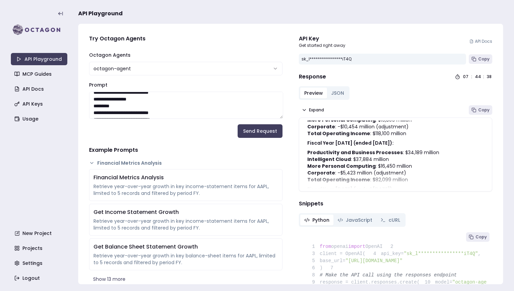
scroll to position [0, 0]
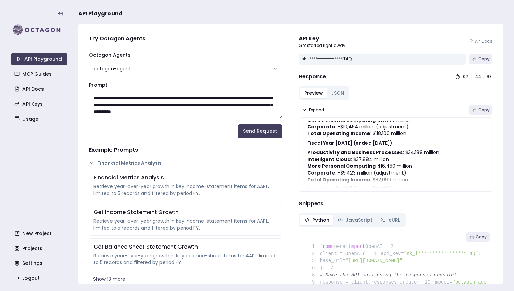
drag, startPoint x: 137, startPoint y: 98, endPoint x: 163, endPoint y: 99, distance: 25.9
click at [163, 99] on textarea "Prompt" at bounding box center [186, 105] width 194 height 27
type textarea "**********"
click at [275, 132] on button "Send Request" at bounding box center [260, 131] width 45 height 14
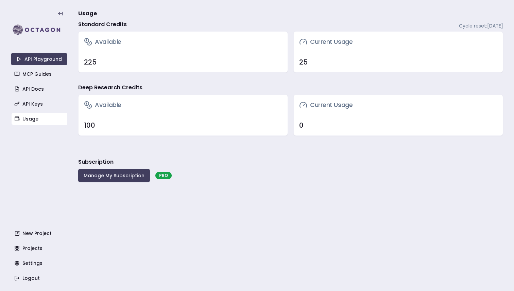
click at [313, 59] on div "25" at bounding box center [398, 62] width 198 height 10
click at [62, 59] on link "API Playground" at bounding box center [39, 59] width 56 height 12
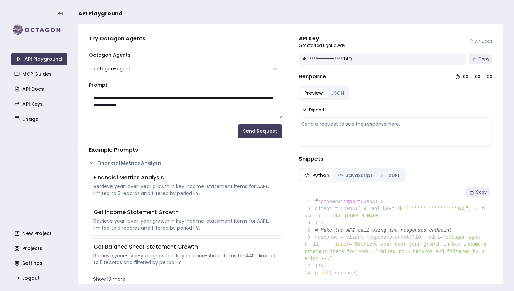
click at [338, 126] on div "Send a request to see the response here." at bounding box center [395, 124] width 187 height 7
click at [246, 103] on textarea "**********" at bounding box center [186, 105] width 194 height 27
paste textarea "**********"
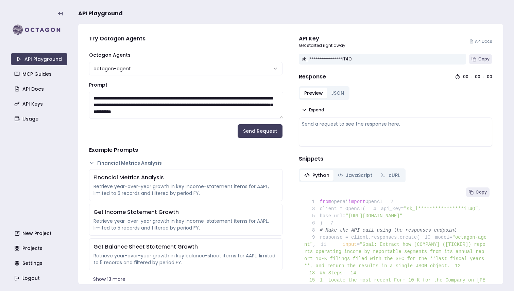
drag, startPoint x: 135, startPoint y: 98, endPoint x: 162, endPoint y: 98, distance: 27.6
click at [162, 98] on textarea "Prompt" at bounding box center [186, 105] width 194 height 27
type textarea "**********"
click at [259, 134] on button "Send Request" at bounding box center [260, 131] width 45 height 14
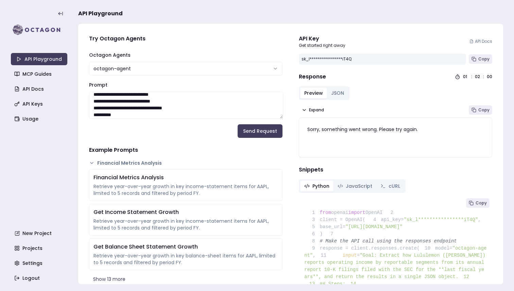
scroll to position [303, 0]
click at [3, 9] on section "**********" at bounding box center [257, 145] width 514 height 291
click at [33, 117] on link "Usage" at bounding box center [40, 119] width 56 height 12
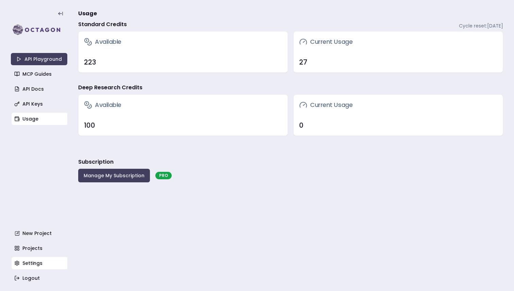
click at [36, 265] on link "Settings" at bounding box center [40, 263] width 56 height 12
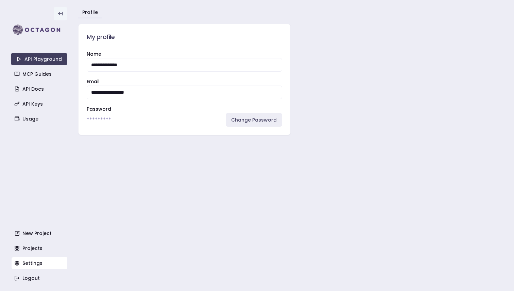
click at [55, 16] on button at bounding box center [61, 14] width 14 height 14
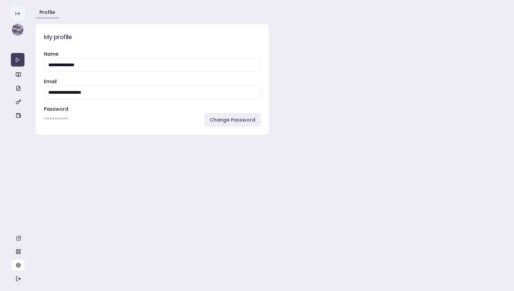
click at [15, 14] on button at bounding box center [18, 14] width 14 height 14
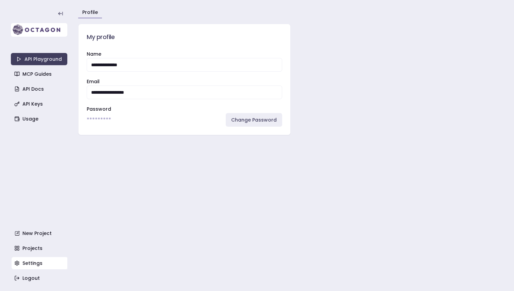
click at [21, 30] on img at bounding box center [39, 30] width 56 height 14
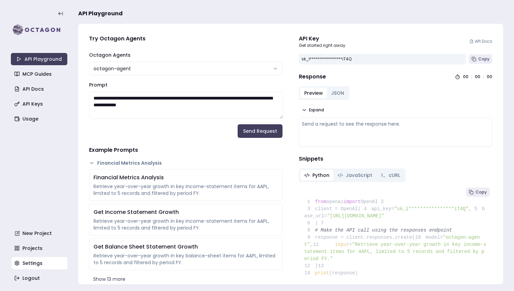
click at [36, 267] on link "Settings" at bounding box center [40, 263] width 56 height 12
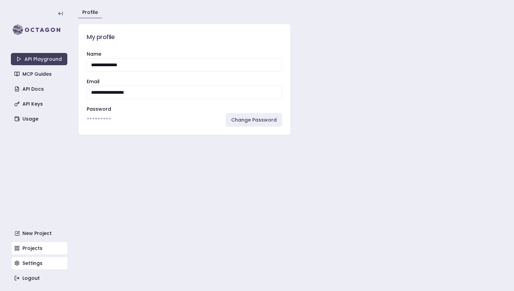
click at [37, 249] on link "Projects" at bounding box center [40, 248] width 56 height 12
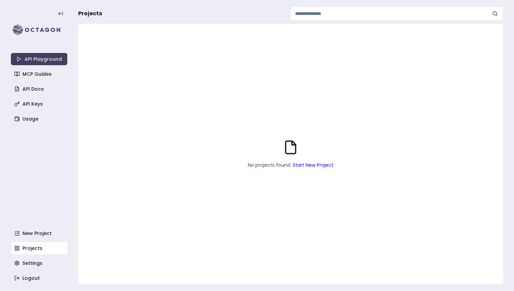
click at [308, 165] on link "Start New Project" at bounding box center [313, 165] width 41 height 7
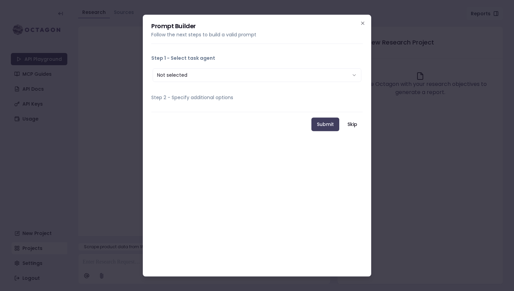
click at [209, 71] on button "Not selected" at bounding box center [257, 75] width 209 height 14
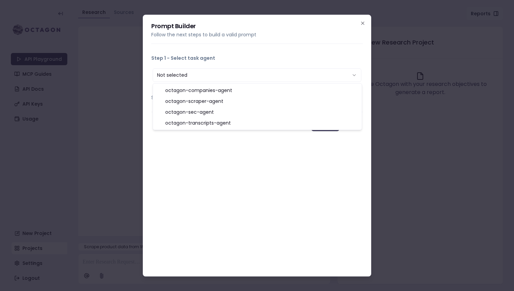
select select "**********"
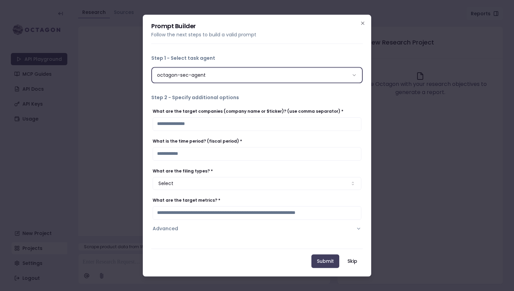
scroll to position [2, 0]
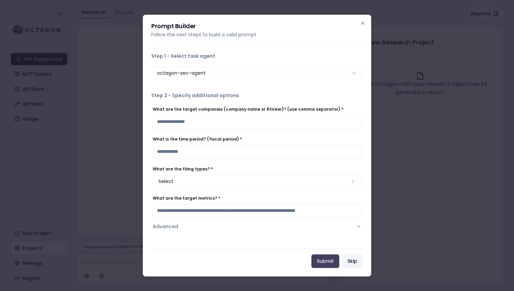
click at [349, 263] on button "Skip" at bounding box center [352, 262] width 21 height 14
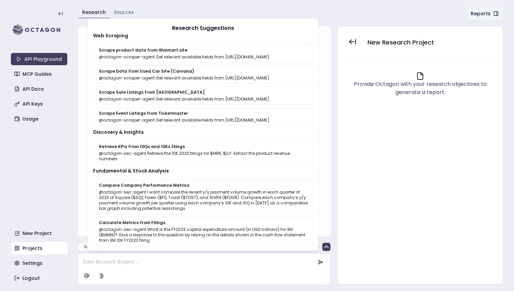
click at [422, 75] on polyline at bounding box center [422, 74] width 2 height 2
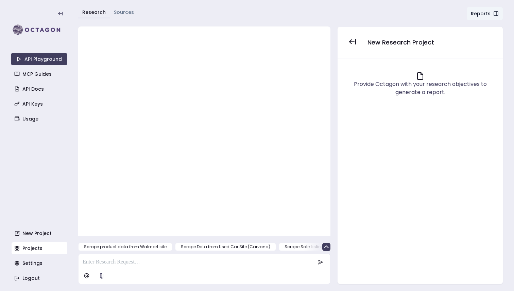
click at [215, 142] on div at bounding box center [204, 131] width 239 height 196
click at [177, 99] on div at bounding box center [204, 131] width 239 height 196
click at [137, 259] on p at bounding box center [199, 262] width 233 height 8
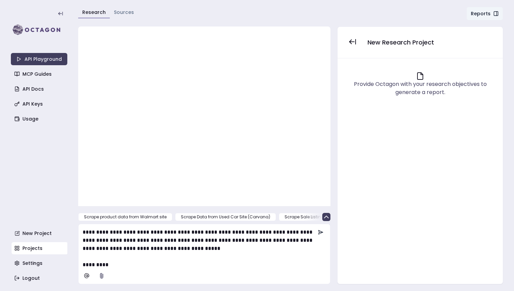
click at [319, 234] on icon at bounding box center [321, 233] width 4 height 4
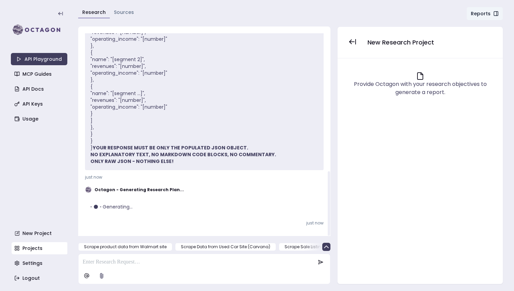
scroll to position [436, 0]
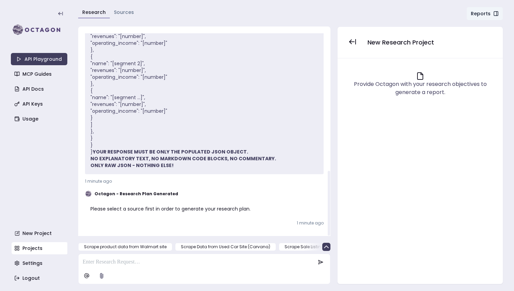
click at [196, 197] on div "Octagon - Research Plan Generated" at bounding box center [204, 194] width 239 height 7
click at [194, 203] on div "Please select a source first in order to generate your research plan." at bounding box center [204, 209] width 239 height 18
click at [40, 63] on link "API Playground" at bounding box center [39, 59] width 56 height 12
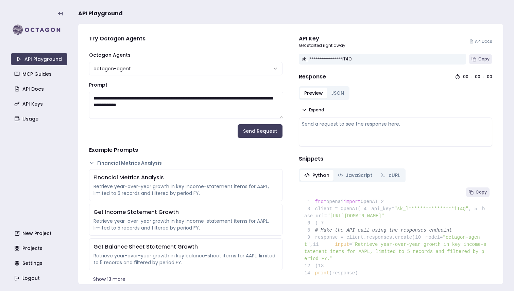
click at [190, 107] on textarea "**********" at bounding box center [186, 105] width 194 height 27
paste textarea "**********"
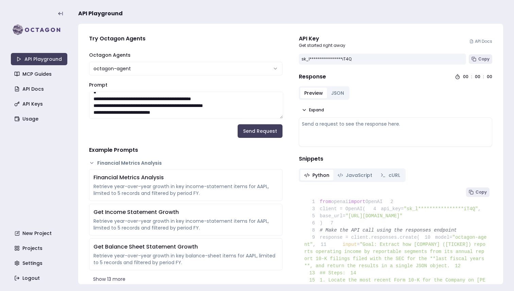
scroll to position [401, 0]
click at [268, 129] on button "Send Request" at bounding box center [260, 131] width 45 height 14
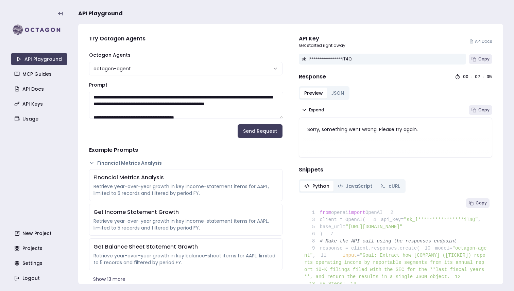
scroll to position [0, 0]
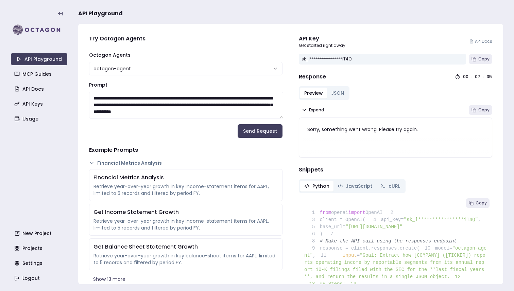
drag, startPoint x: 134, startPoint y: 98, endPoint x: 155, endPoint y: 97, distance: 21.8
click at [155, 97] on textarea "Prompt" at bounding box center [186, 105] width 194 height 27
drag, startPoint x: 163, startPoint y: 97, endPoint x: 134, endPoint y: 97, distance: 28.2
click at [134, 97] on textarea "Prompt" at bounding box center [186, 105] width 194 height 27
click at [170, 98] on textarea "Prompt" at bounding box center [186, 105] width 194 height 27
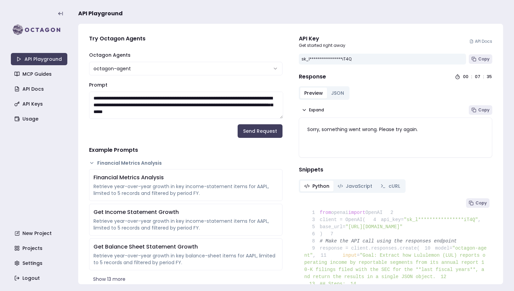
type textarea "**********"
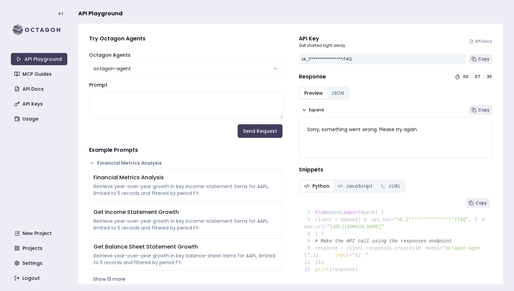
click at [131, 102] on textarea "Prompt" at bounding box center [186, 105] width 194 height 27
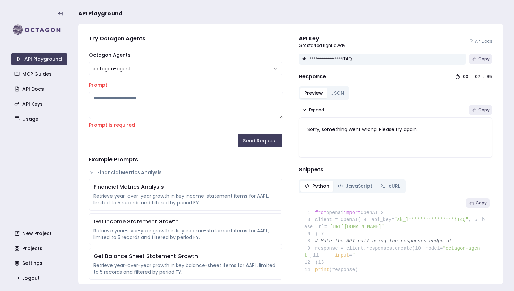
paste textarea "**********"
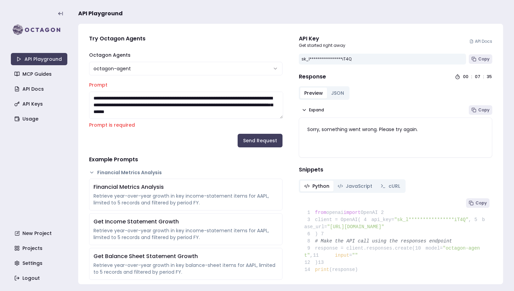
scroll to position [398, 0]
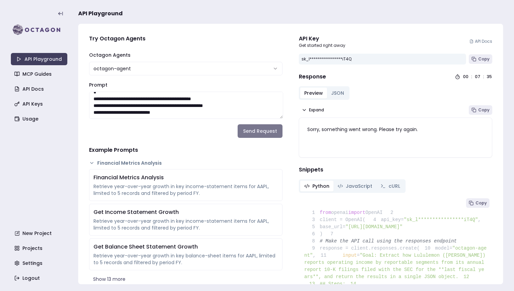
type textarea "**********"
click at [254, 131] on button "Send Request" at bounding box center [260, 131] width 45 height 14
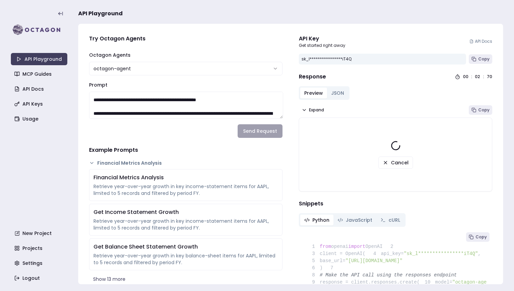
scroll to position [0, 0]
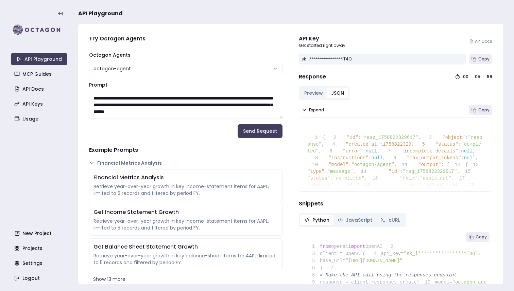
click at [343, 94] on button "JSON" at bounding box center [337, 93] width 21 height 11
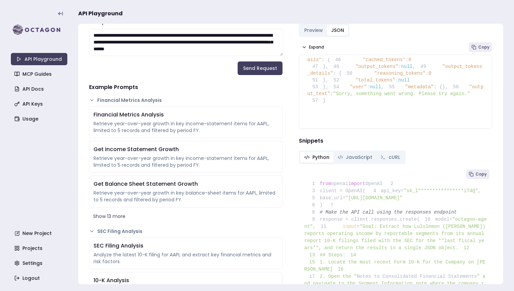
scroll to position [64, 0]
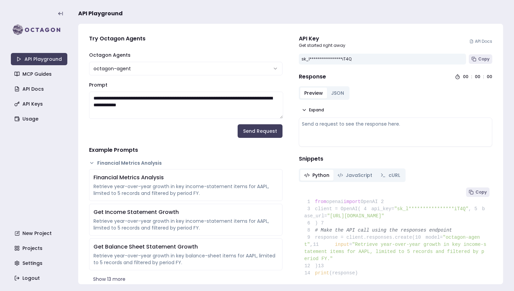
click at [167, 109] on textarea "**********" at bounding box center [186, 105] width 194 height 27
paste textarea "**********"
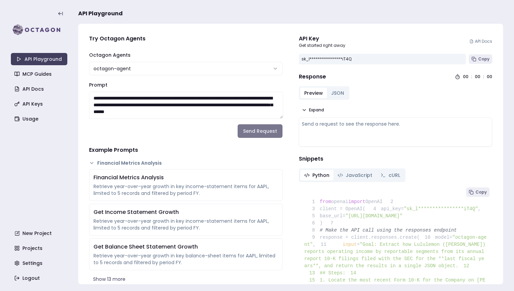
type textarea "**********"
click at [252, 130] on button "Send Request" at bounding box center [260, 131] width 45 height 14
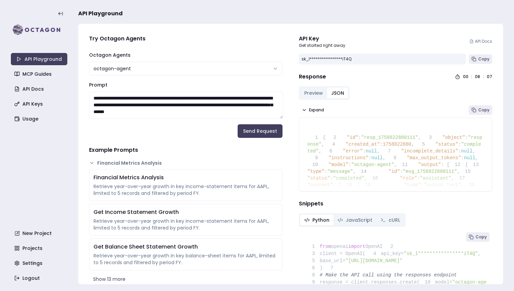
click at [345, 91] on button "JSON" at bounding box center [337, 93] width 21 height 11
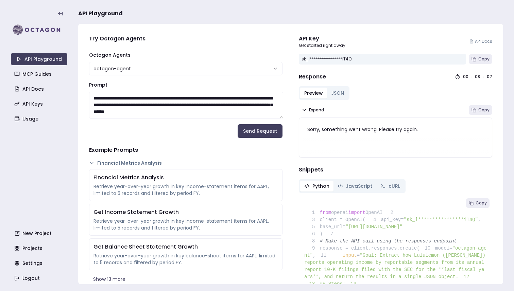
click at [313, 90] on button "Preview" at bounding box center [313, 93] width 27 height 11
click at [221, 112] on textarea "Prompt" at bounding box center [186, 105] width 194 height 27
click at [185, 77] on form "**********" at bounding box center [186, 94] width 194 height 87
click at [184, 65] on html "**********" at bounding box center [257, 145] width 514 height 291
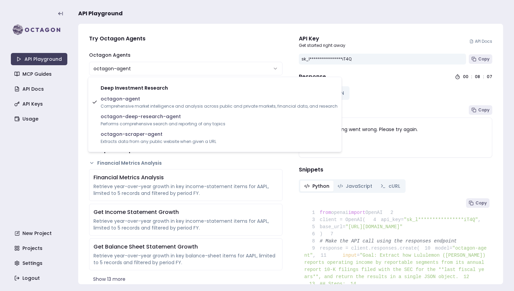
select select "**********"
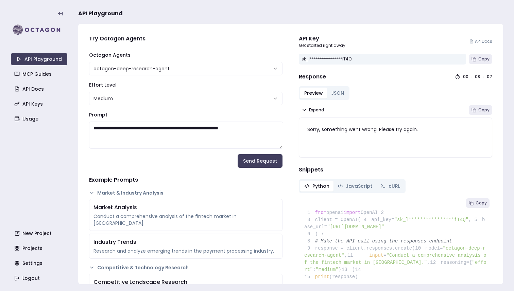
click at [175, 132] on textarea "**********" at bounding box center [186, 135] width 194 height 27
paste textarea "**********"
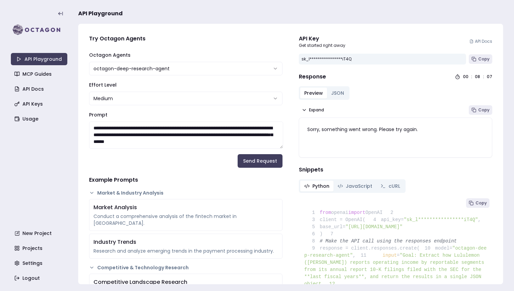
scroll to position [398, 0]
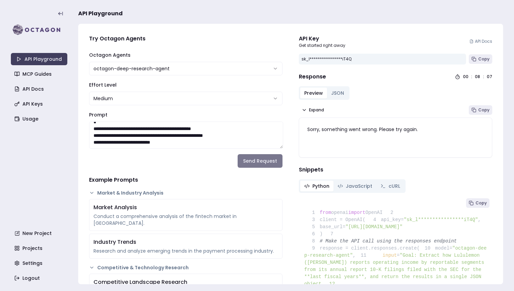
type textarea "**********"
click at [248, 159] on button "Send Request" at bounding box center [260, 161] width 45 height 14
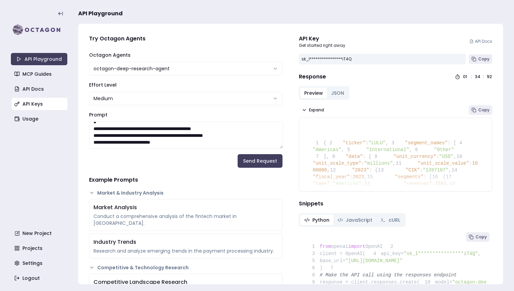
click at [30, 100] on link "API Keys" at bounding box center [40, 104] width 56 height 12
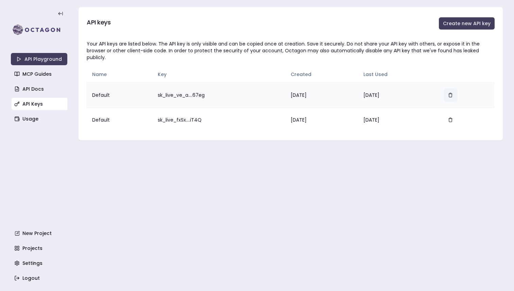
click at [453, 93] on icon "button" at bounding box center [450, 95] width 5 height 5
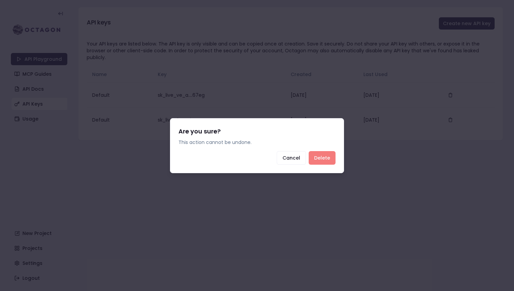
click at [328, 154] on button "Delete" at bounding box center [322, 158] width 27 height 14
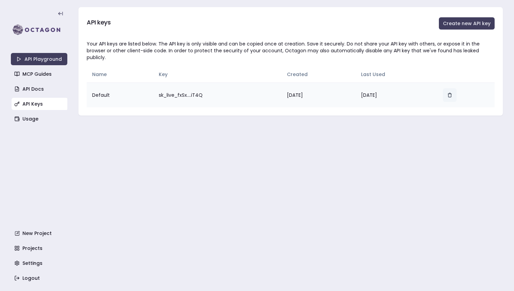
click at [457, 88] on button "button" at bounding box center [450, 95] width 14 height 14
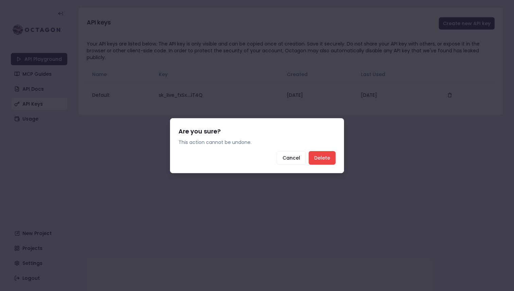
click at [329, 167] on div "Are you sure? This action cannot be undone. Cancel Delete" at bounding box center [257, 145] width 174 height 55
click at [329, 161] on button "Delete" at bounding box center [322, 158] width 27 height 14
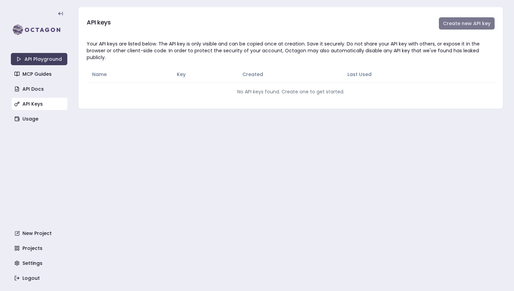
click at [474, 21] on button "Create new API key" at bounding box center [467, 23] width 56 height 12
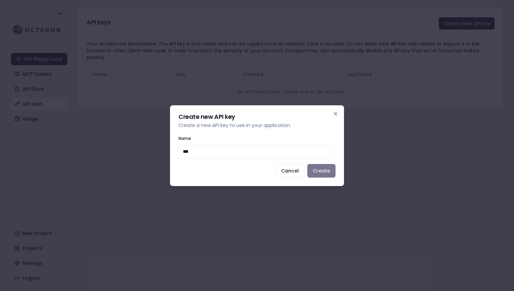
type input "***"
click at [313, 171] on button "Create" at bounding box center [321, 171] width 28 height 14
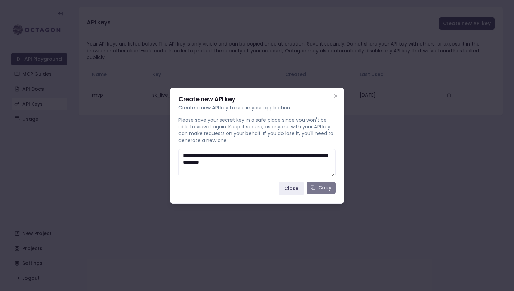
click at [317, 186] on button "Copy" at bounding box center [321, 188] width 29 height 12
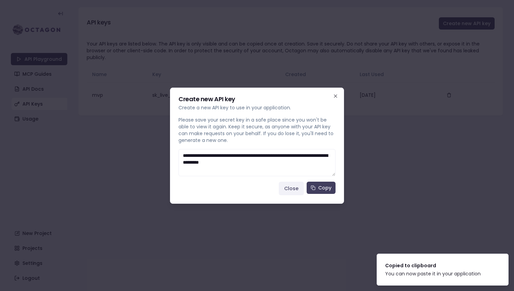
click at [294, 187] on button "Close" at bounding box center [291, 189] width 25 height 14
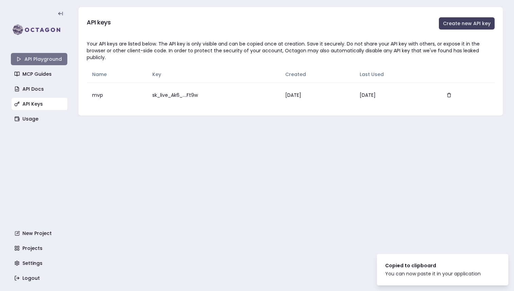
click at [35, 62] on link "API Playground" at bounding box center [39, 59] width 56 height 12
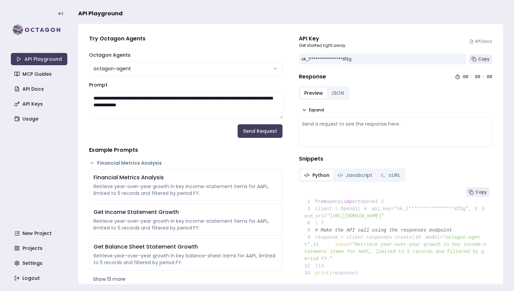
click at [147, 105] on textarea "**********" at bounding box center [186, 105] width 194 height 27
